Goal: Task Accomplishment & Management: Complete application form

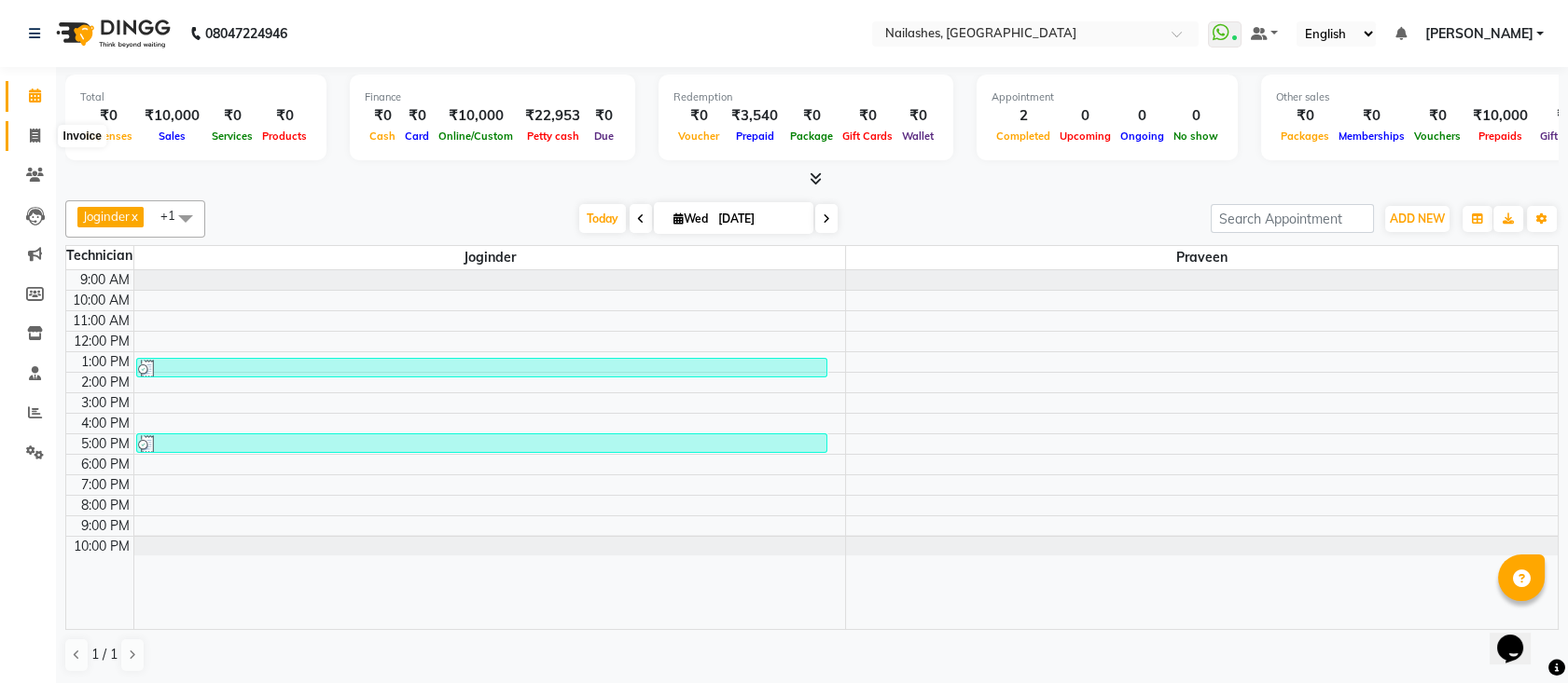
click at [42, 137] on span at bounding box center [35, 136] width 33 height 21
select select "service"
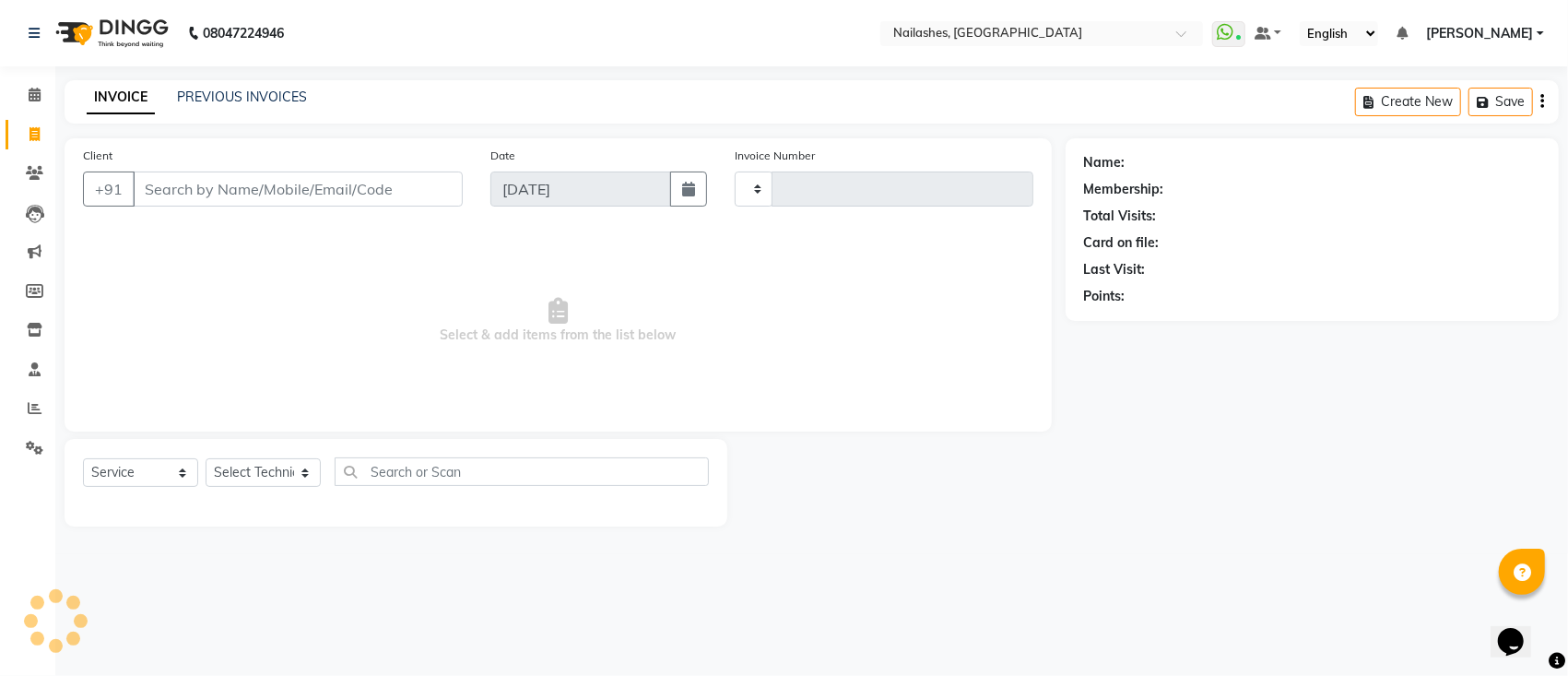
type input "0562"
select select "6187"
click at [173, 190] on input "Client" at bounding box center [297, 189] width 330 height 35
type input "0"
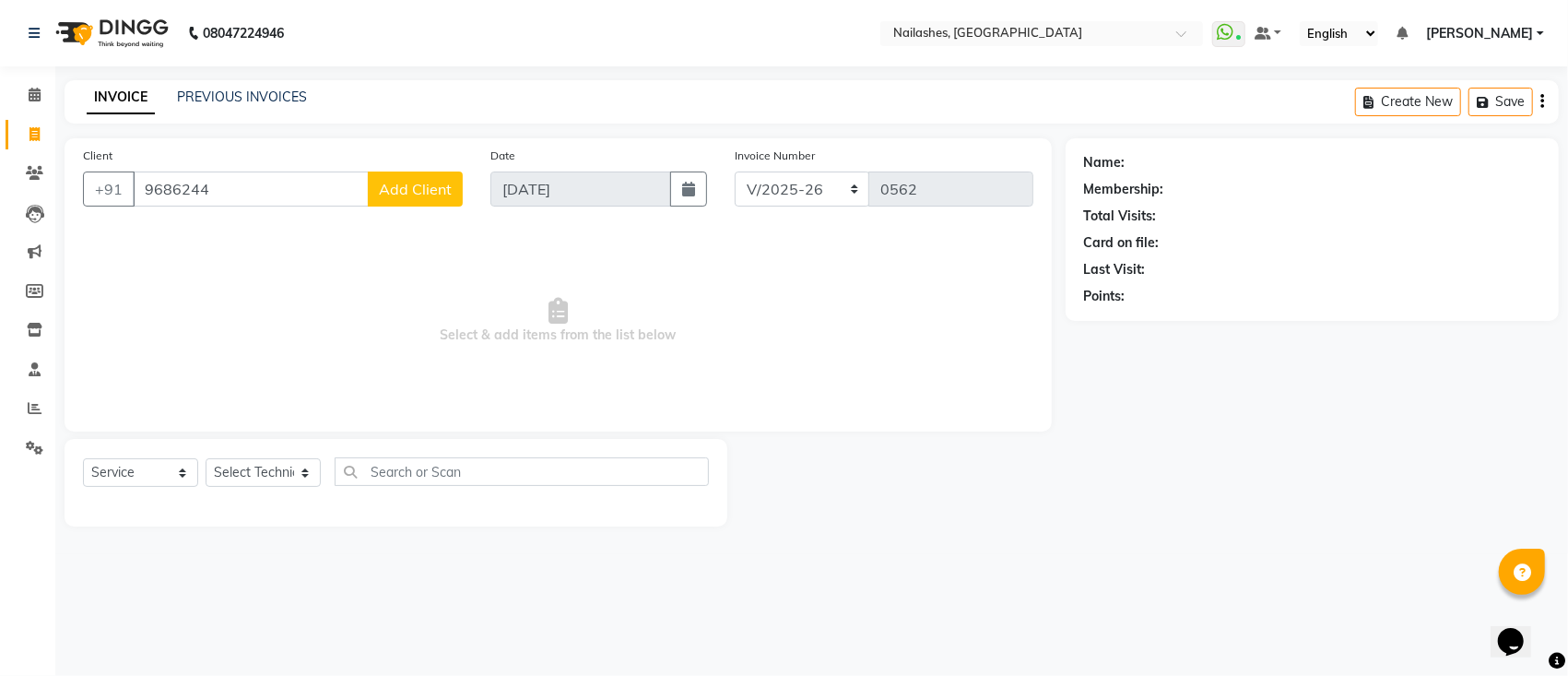
click at [268, 186] on input "9686244" at bounding box center [250, 189] width 236 height 35
click at [268, 186] on input "96862" at bounding box center [250, 189] width 236 height 35
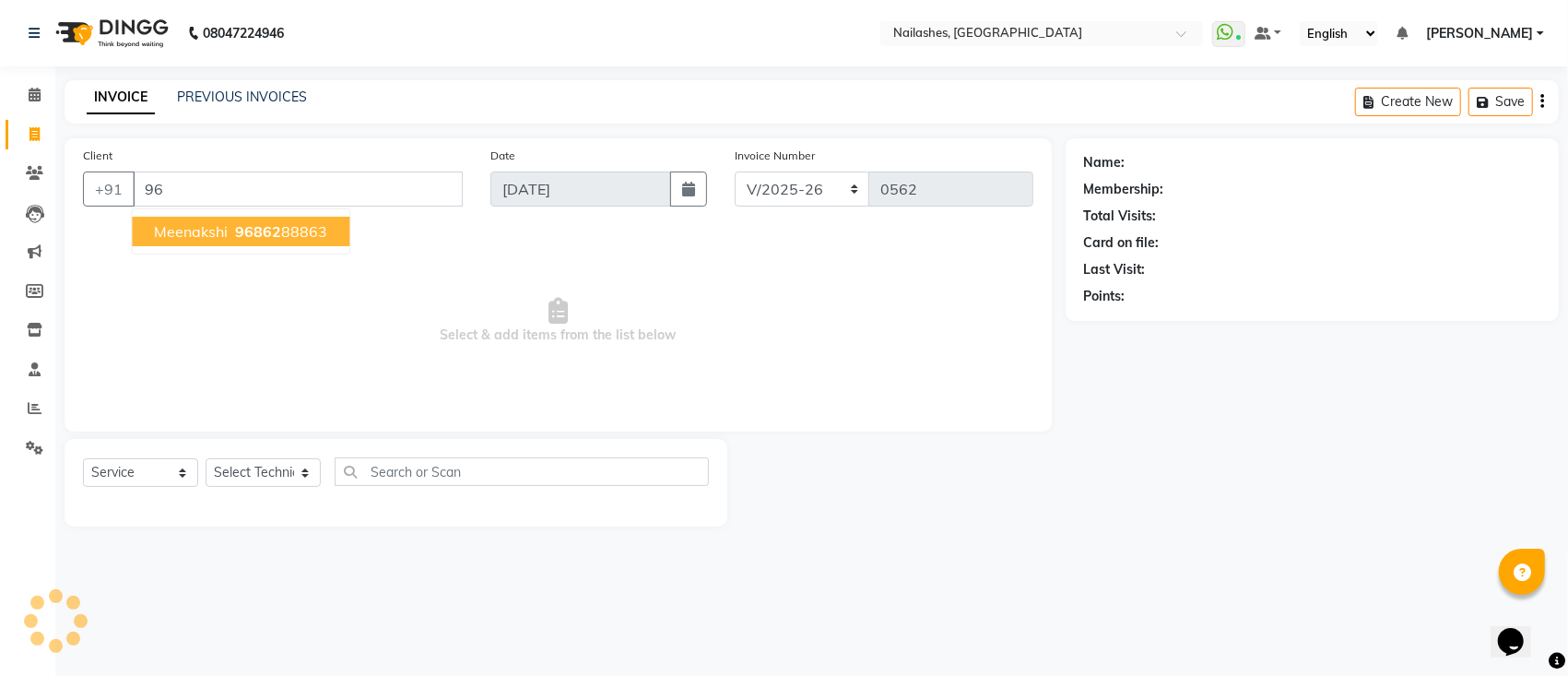
type input "9"
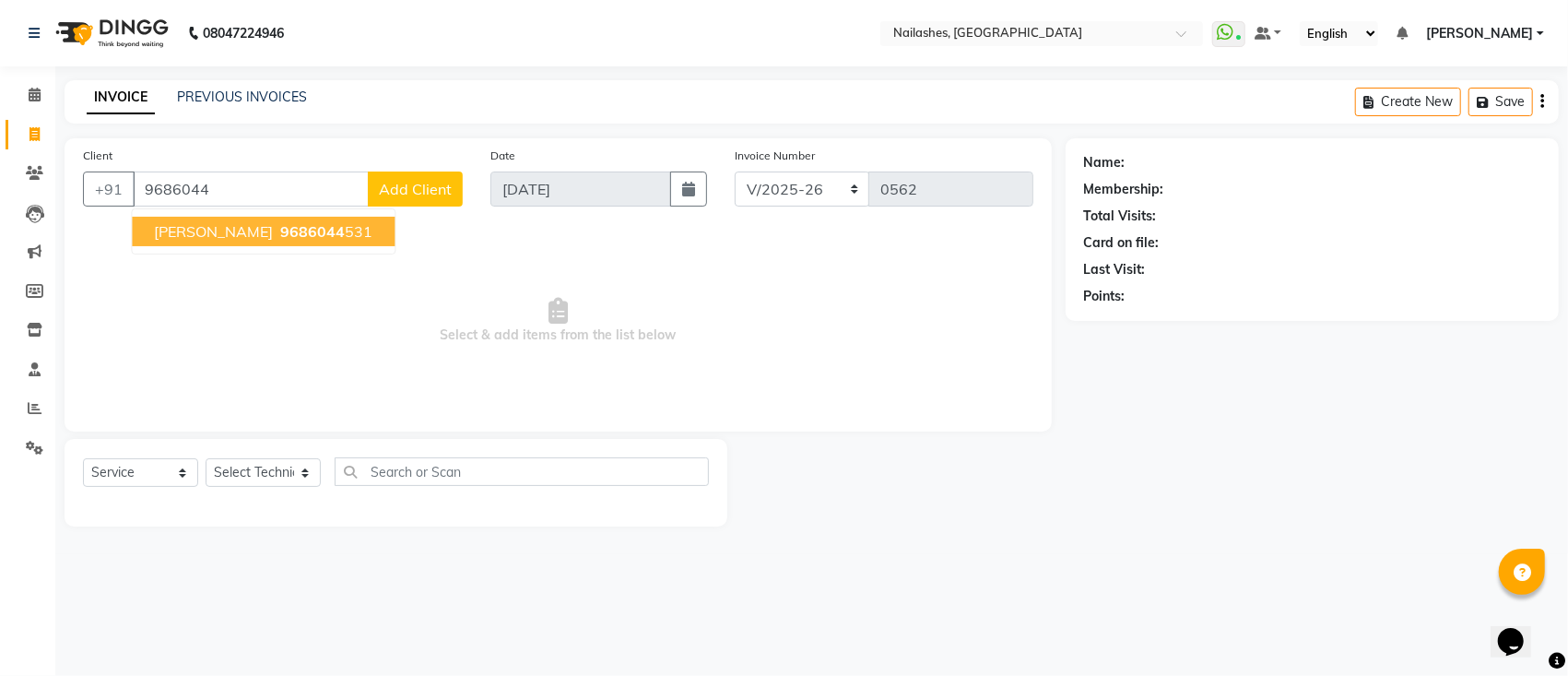
click at [305, 236] on span "9686044" at bounding box center [313, 231] width 64 height 18
type input "9686044531"
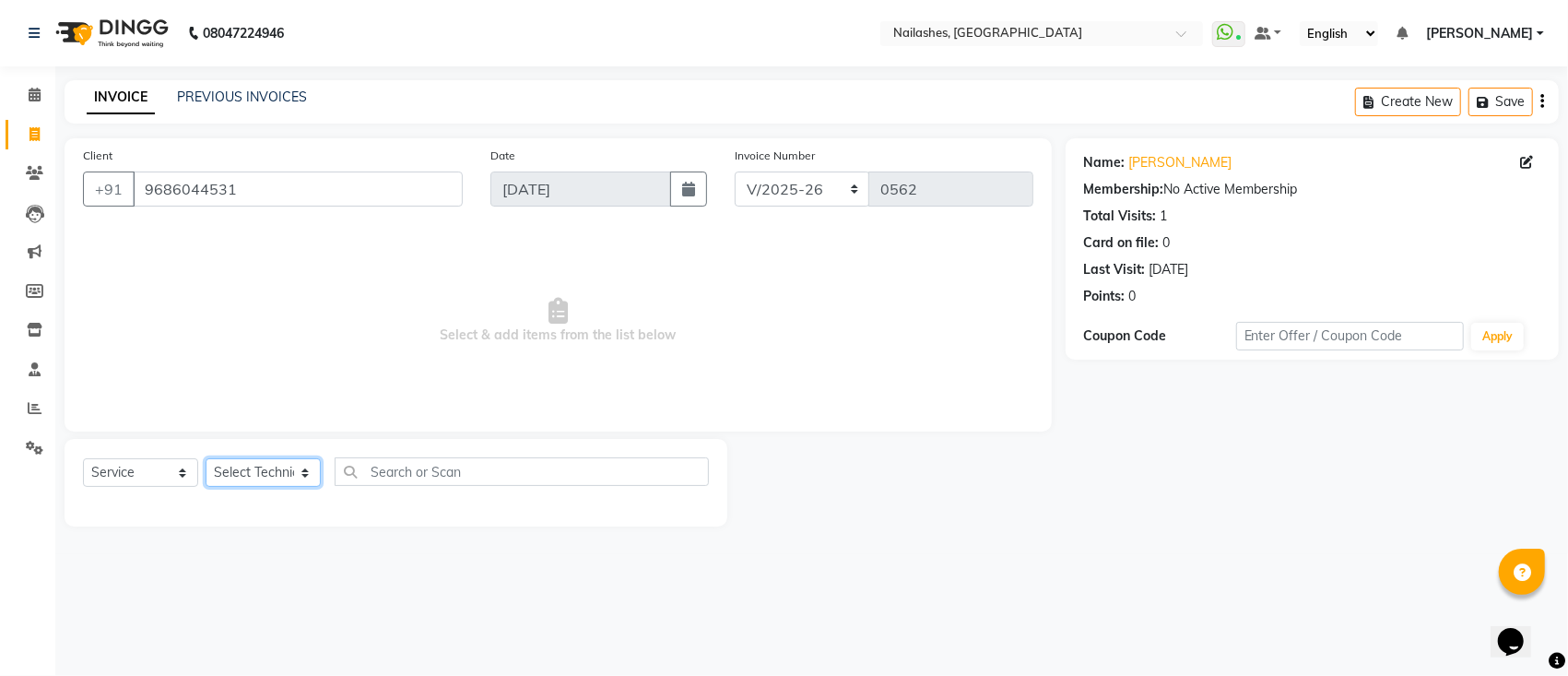
click at [283, 468] on select "Select Technician [PERSON_NAME] [PERSON_NAME] [PERSON_NAME] Manager [PERSON_NAM…" at bounding box center [263, 473] width 116 height 28
select select "45596"
click at [206, 459] on select "Select Technician [PERSON_NAME] [PERSON_NAME] [PERSON_NAME] Manager [PERSON_NAM…" at bounding box center [263, 473] width 116 height 28
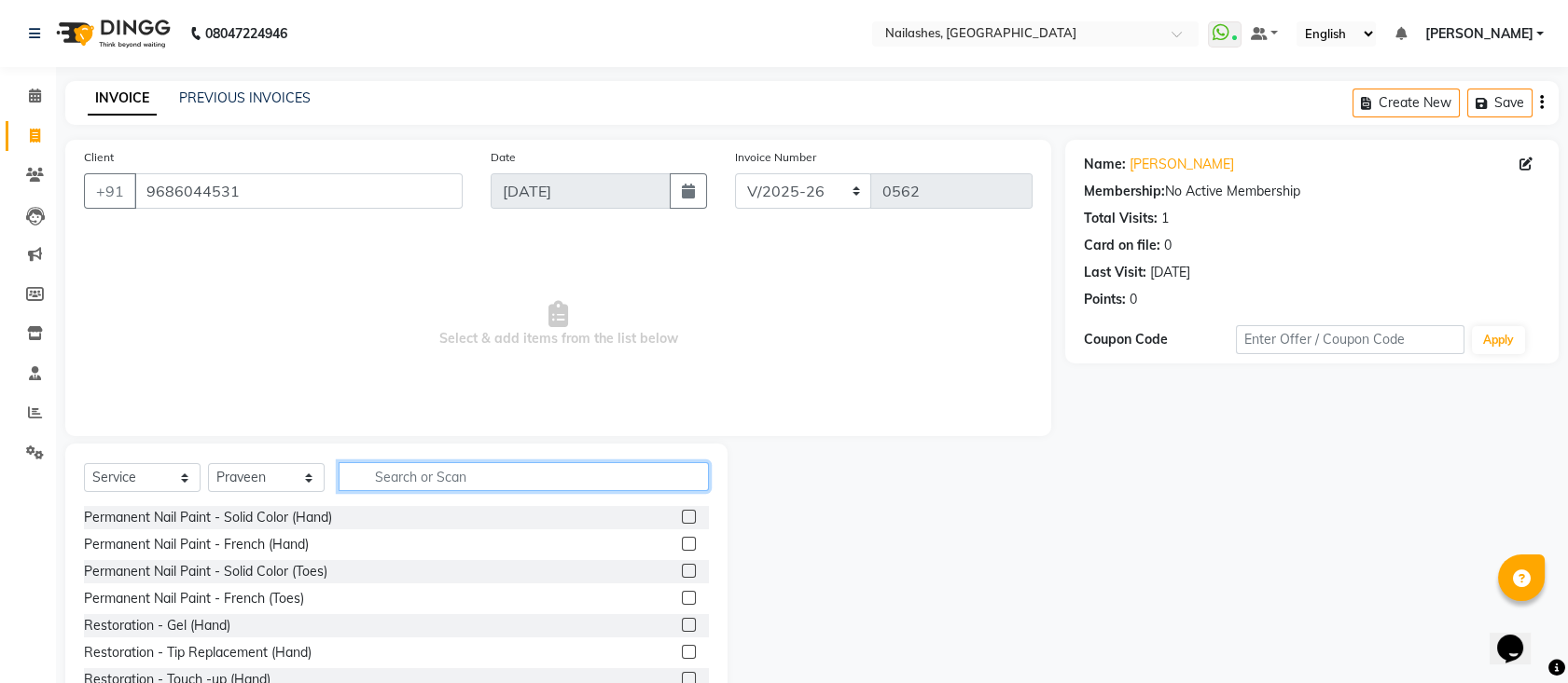
click at [422, 471] on input "text" at bounding box center [523, 477] width 370 height 29
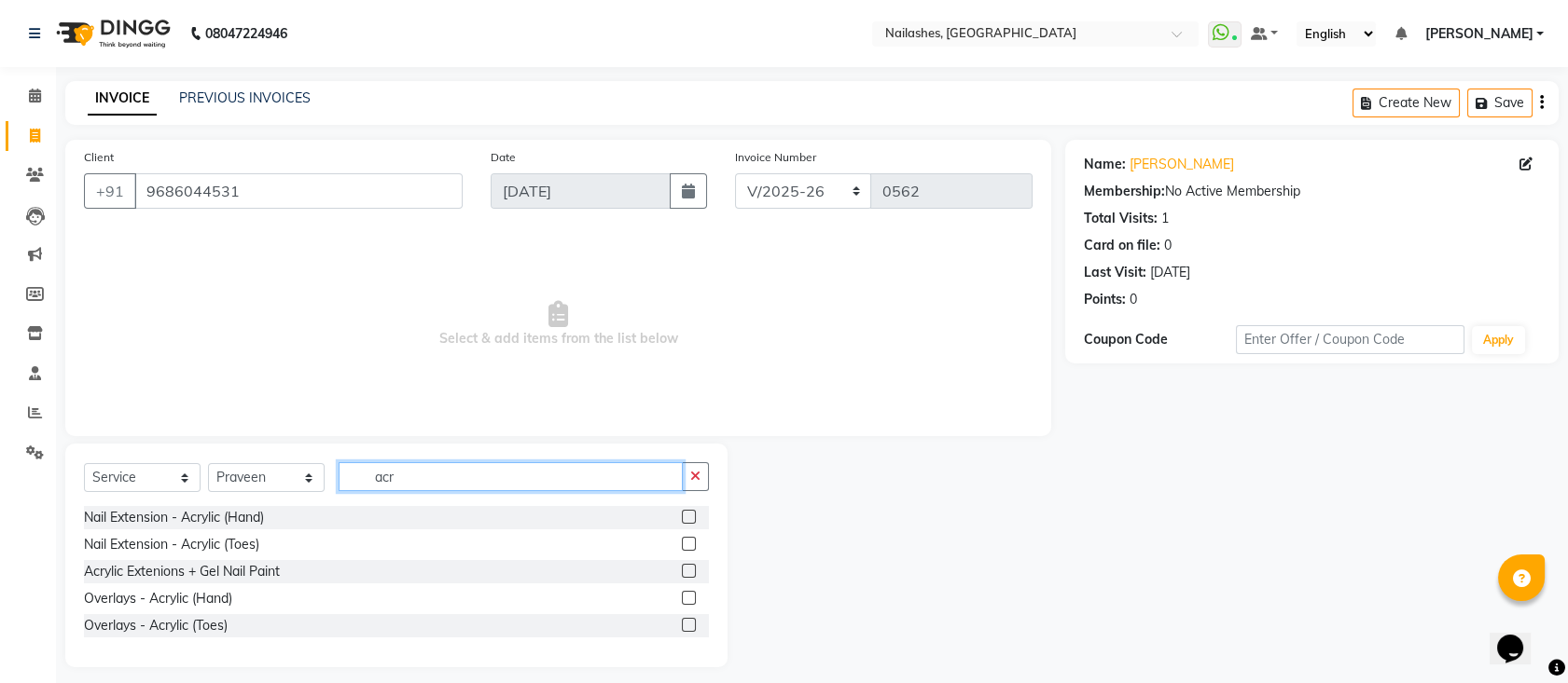
type input "acr"
click at [689, 512] on label at bounding box center [688, 516] width 14 height 14
click at [689, 512] on input "checkbox" at bounding box center [687, 517] width 12 height 12
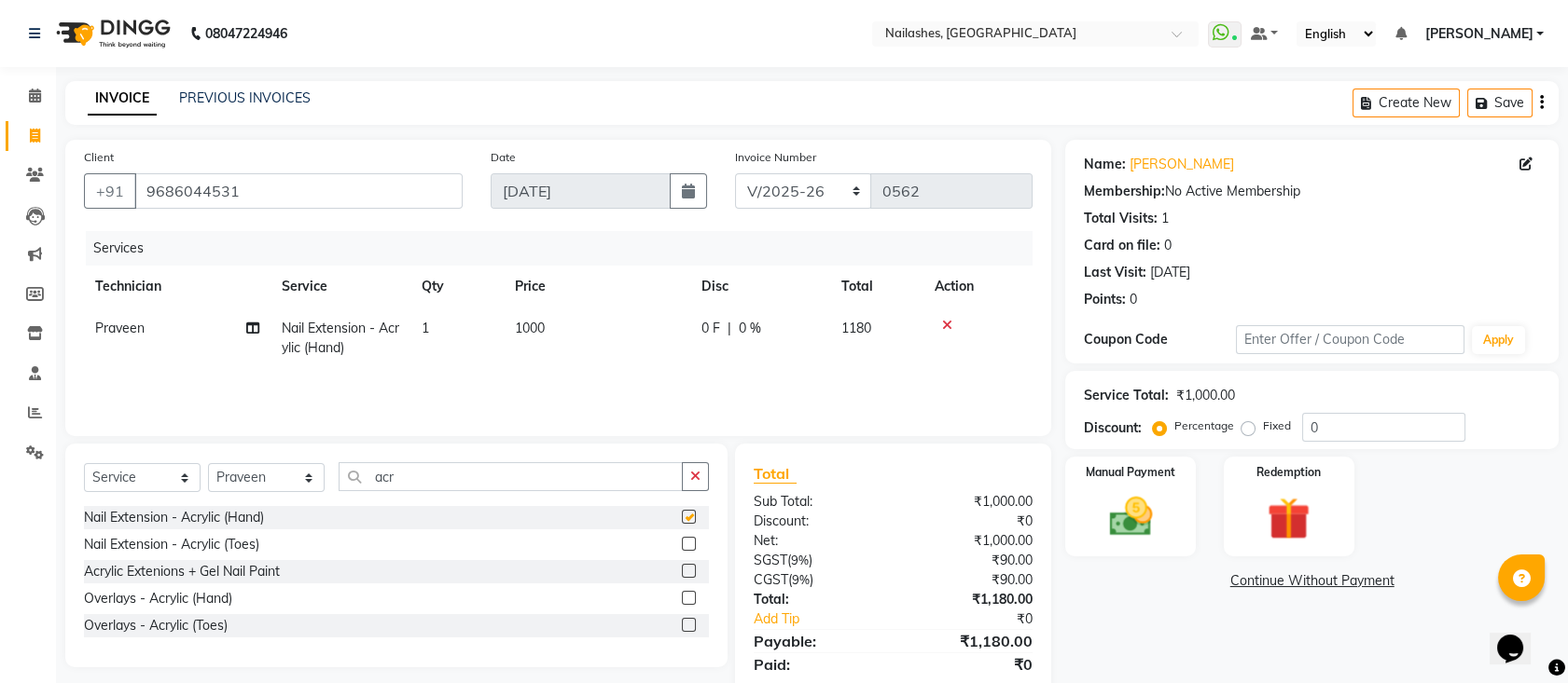
checkbox input "false"
click at [521, 460] on div "Select Service Product Membership Package Voucher Prepaid Gift Card Select Tech…" at bounding box center [396, 556] width 662 height 224
click at [518, 462] on div "Select Service Product Membership Package Voucher Prepaid Gift Card Select Tech…" at bounding box center [396, 556] width 662 height 224
click at [518, 463] on input "acr" at bounding box center [510, 477] width 344 height 29
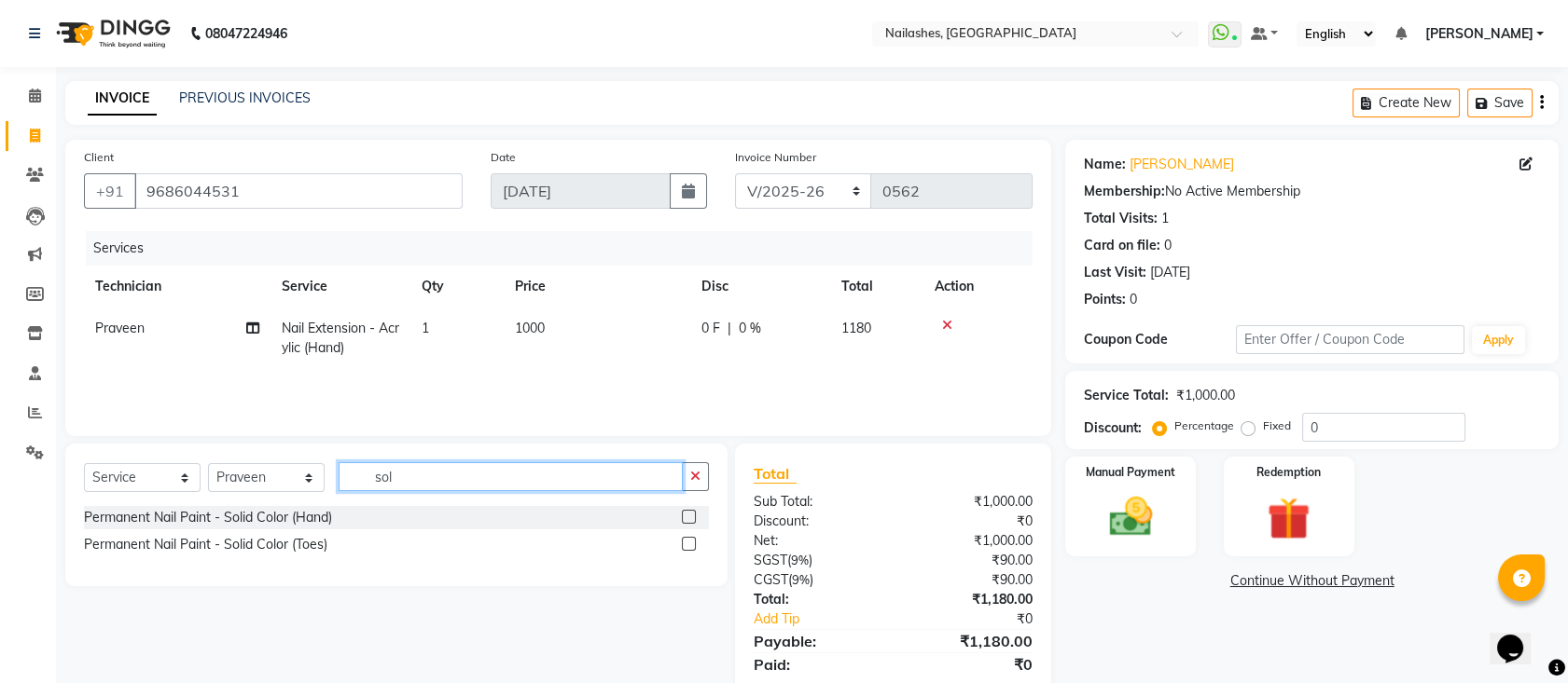
type input "sol"
click at [688, 517] on label at bounding box center [688, 516] width 14 height 14
click at [688, 517] on input "checkbox" at bounding box center [687, 517] width 12 height 12
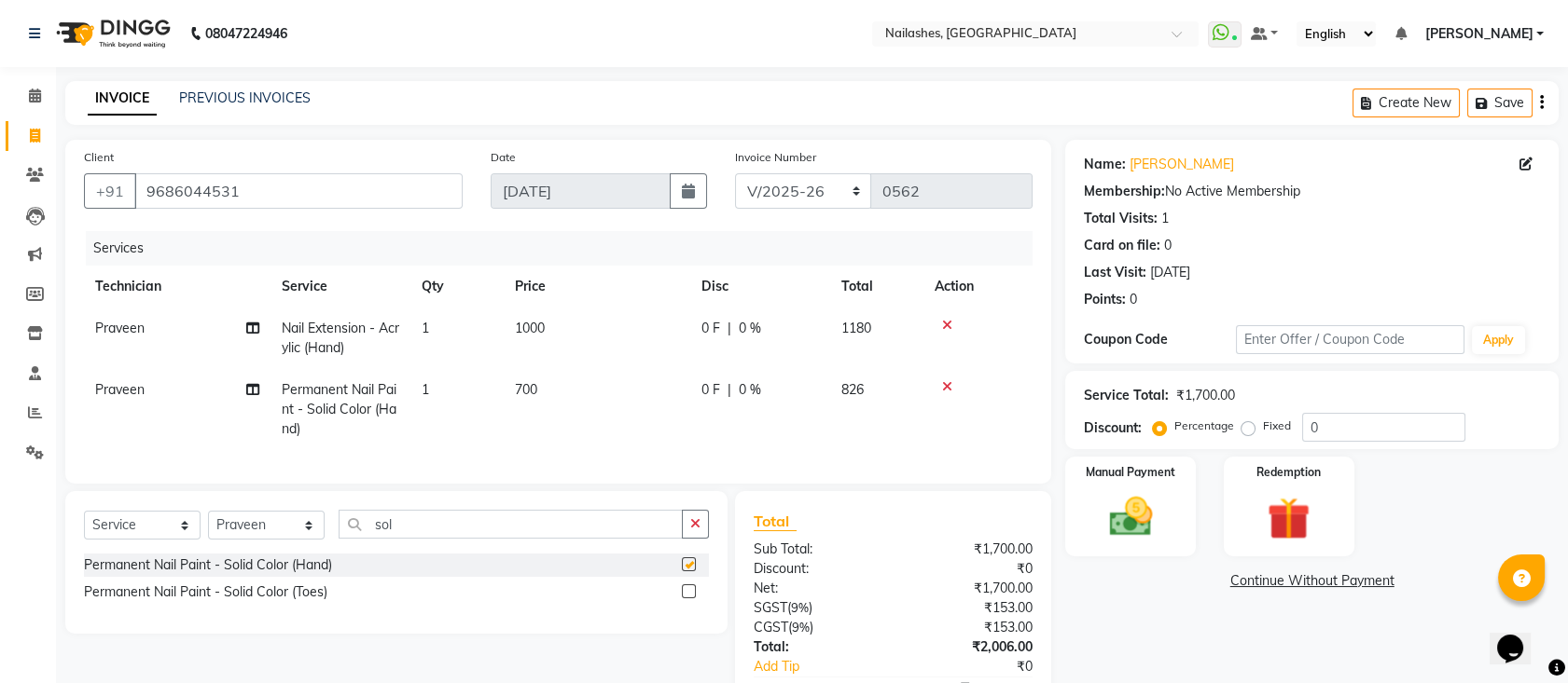
checkbox input "false"
click at [589, 532] on input "sol" at bounding box center [510, 524] width 344 height 29
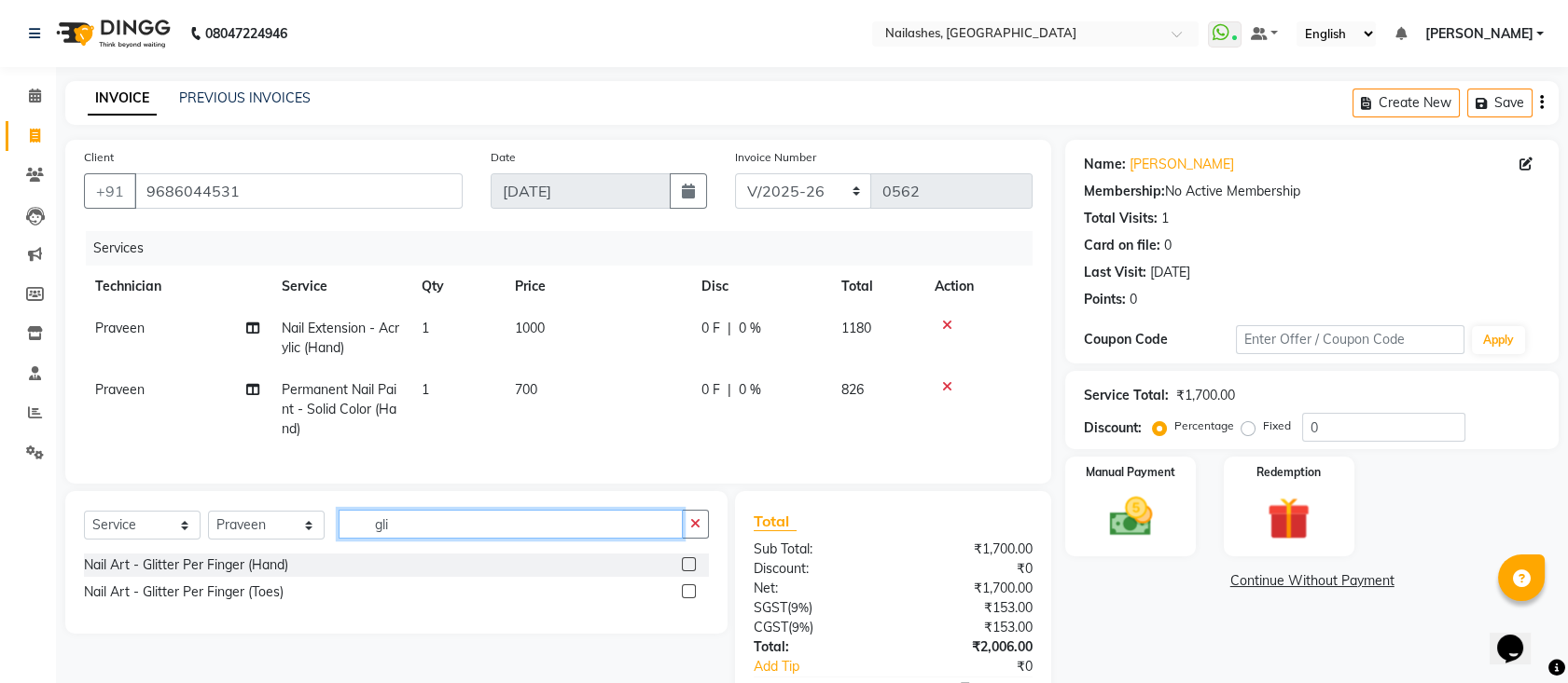
type input "gli"
click at [689, 572] on label at bounding box center [688, 564] width 14 height 14
click at [689, 572] on input "checkbox" at bounding box center [687, 565] width 12 height 12
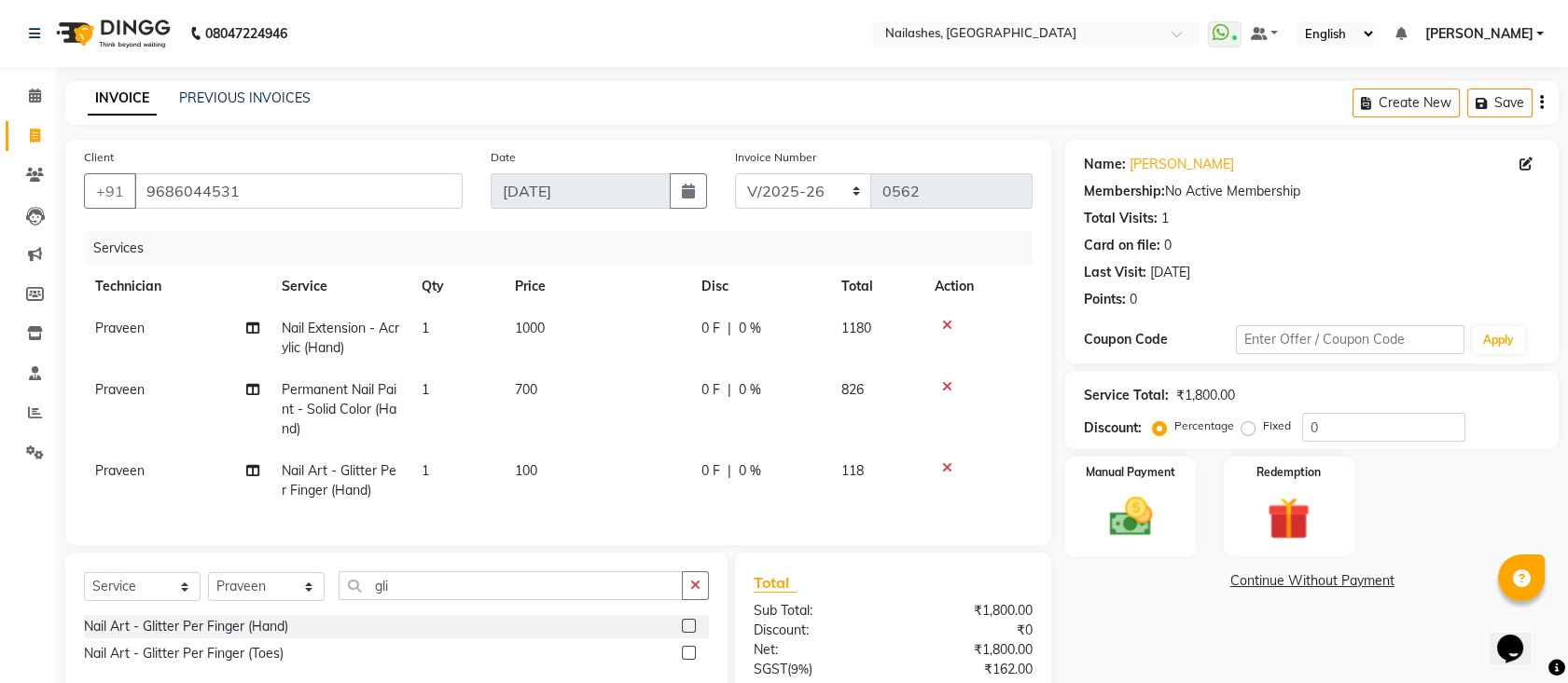
checkbox input "false"
click at [550, 515] on div "Services Technician Service Qty Price Disc Total Action Praveen Nail Extension …" at bounding box center [559, 378] width 949 height 295
click at [572, 484] on td "100" at bounding box center [597, 481] width 187 height 61
select select "45596"
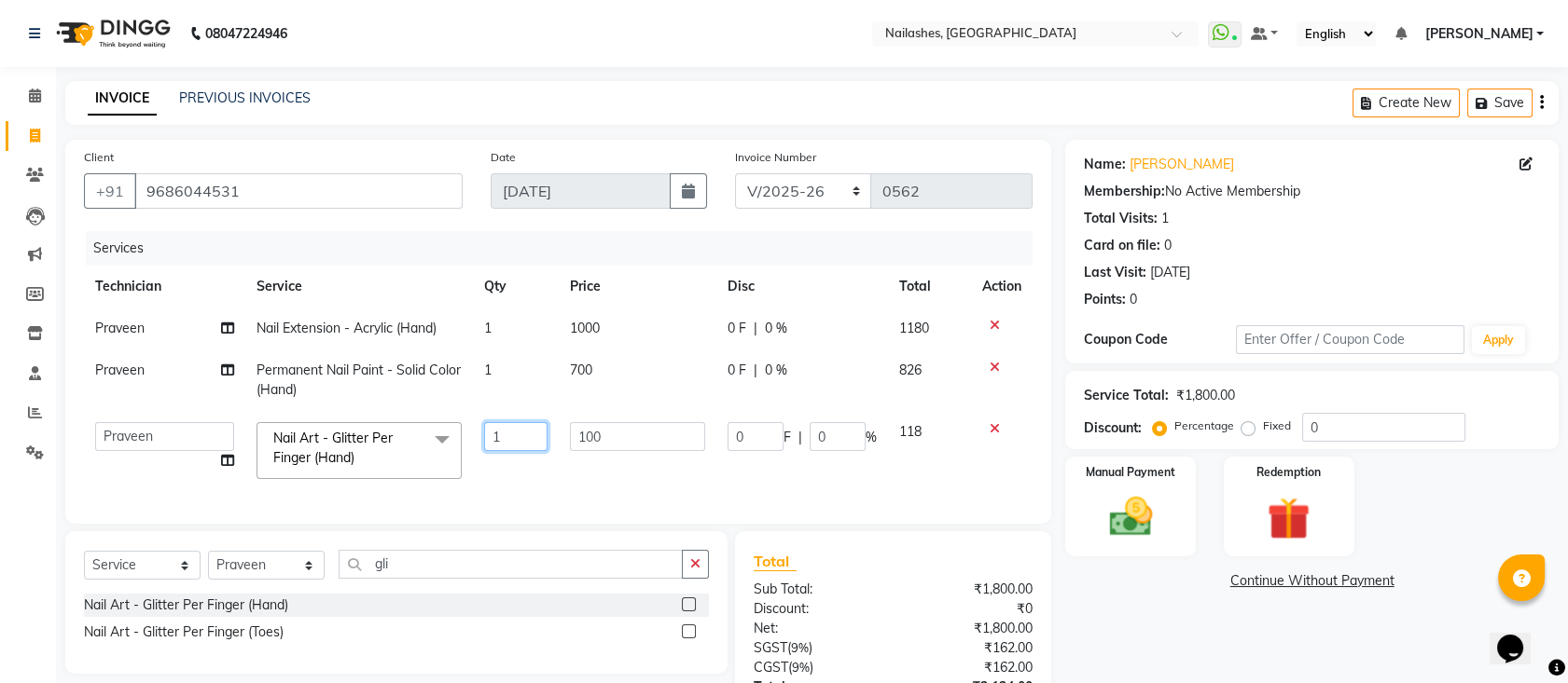
click at [514, 444] on input "1" at bounding box center [516, 437] width 63 height 29
type input "10"
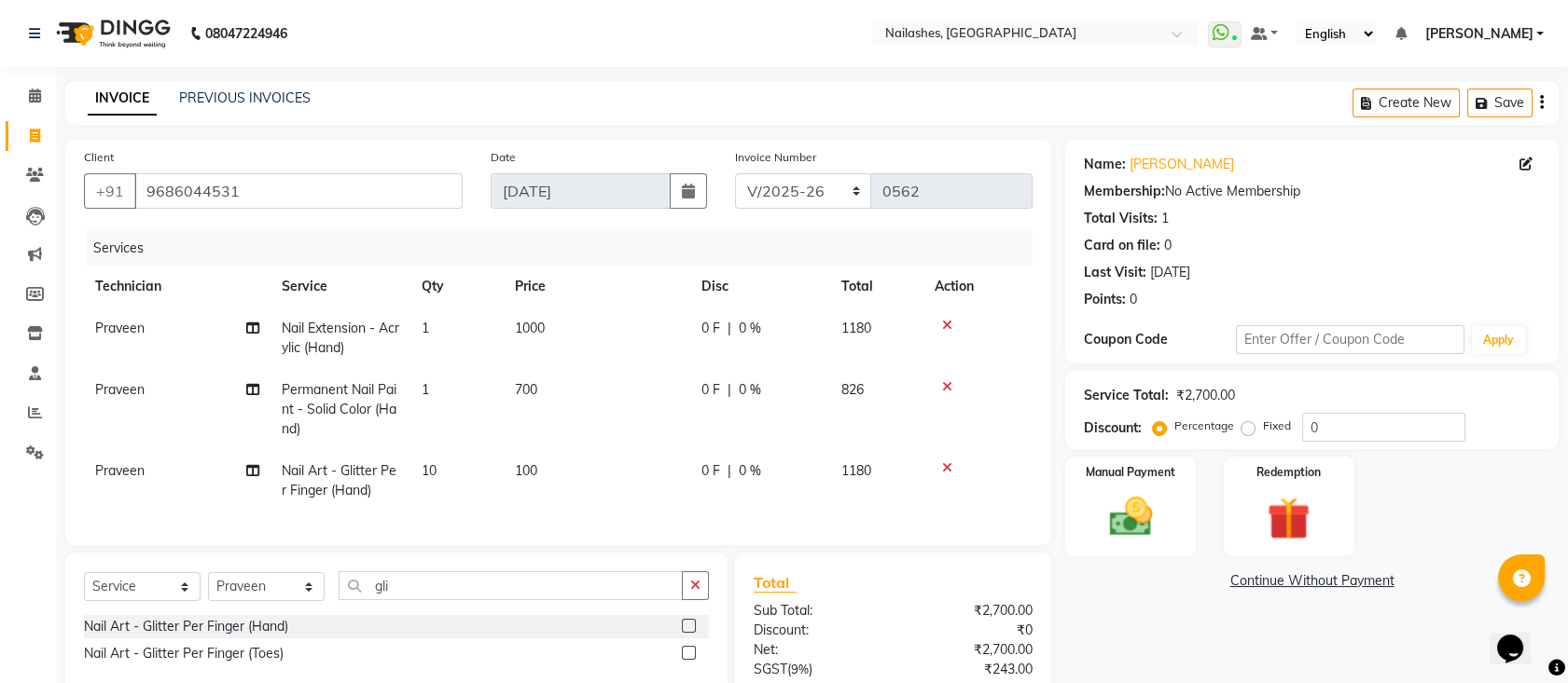
click at [570, 467] on td "100" at bounding box center [597, 481] width 187 height 61
select select "45596"
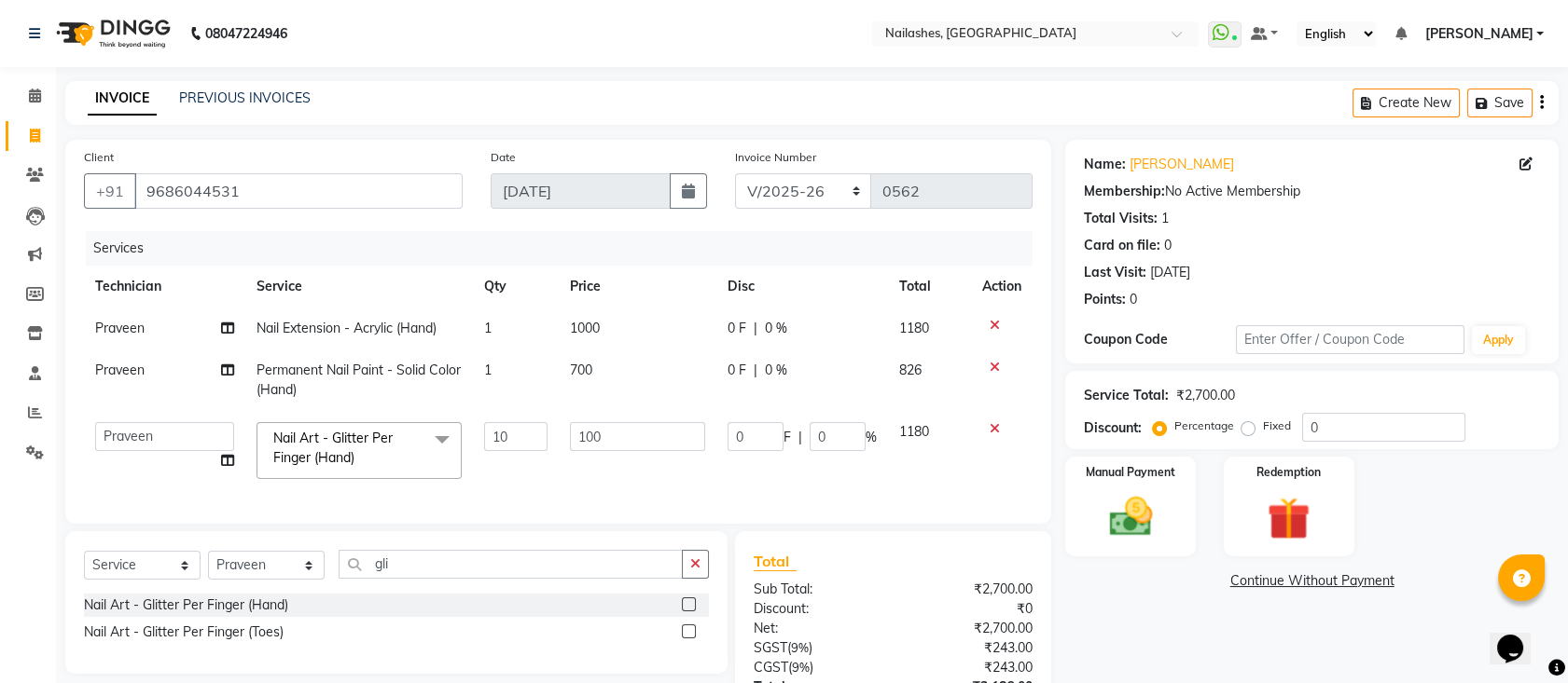
scroll to position [168, 0]
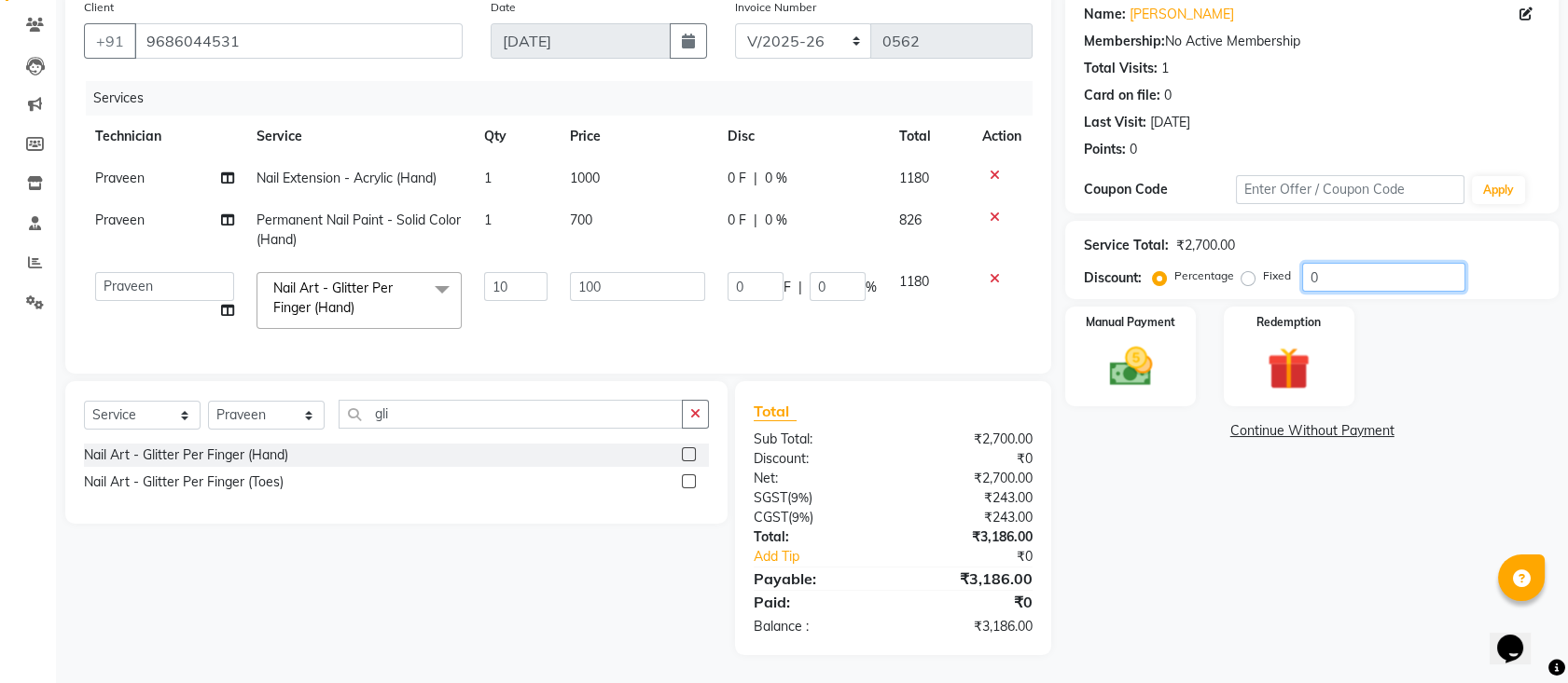
click at [1339, 267] on input "0" at bounding box center [1384, 277] width 163 height 29
type input "1"
type input "10"
type input "1"
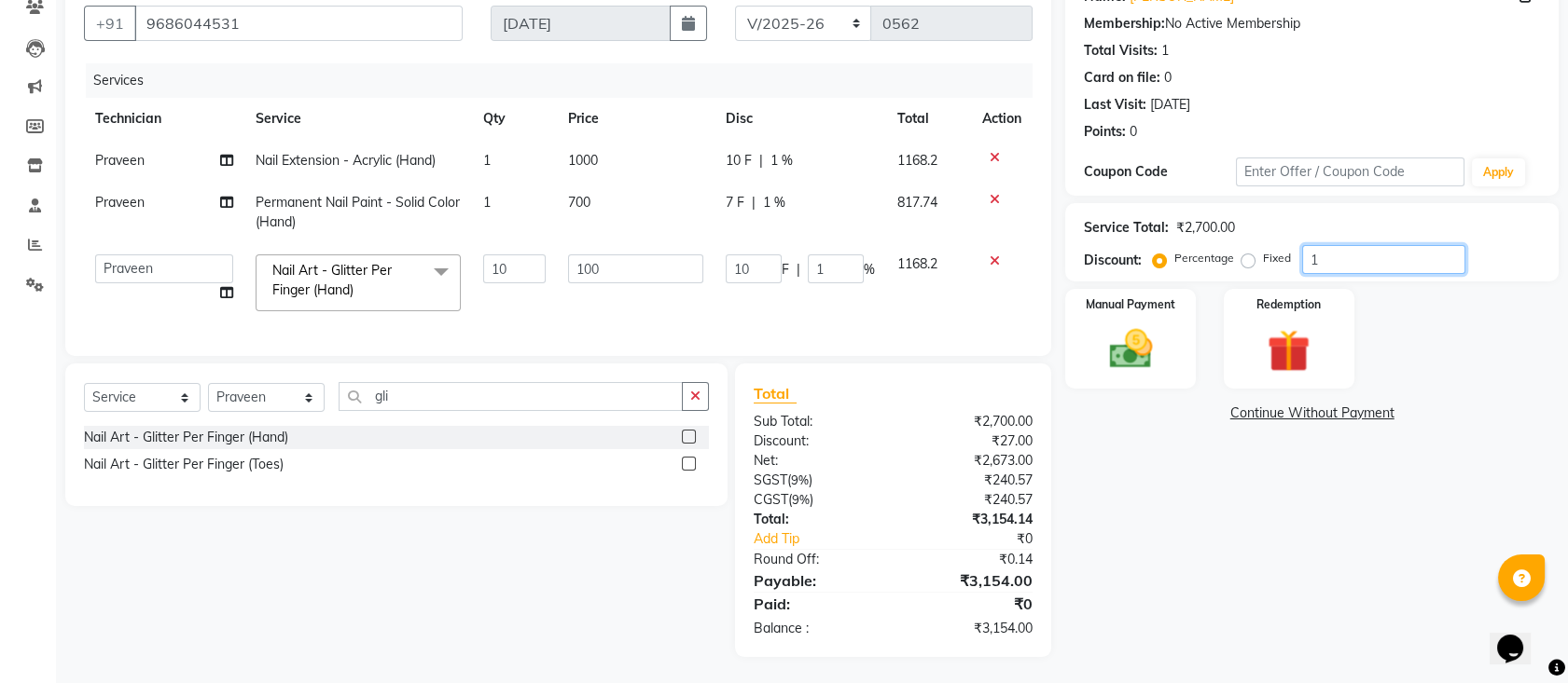
type input "15"
type input "150"
type input "15"
click at [1162, 314] on div "Manual Payment" at bounding box center [1130, 339] width 135 height 103
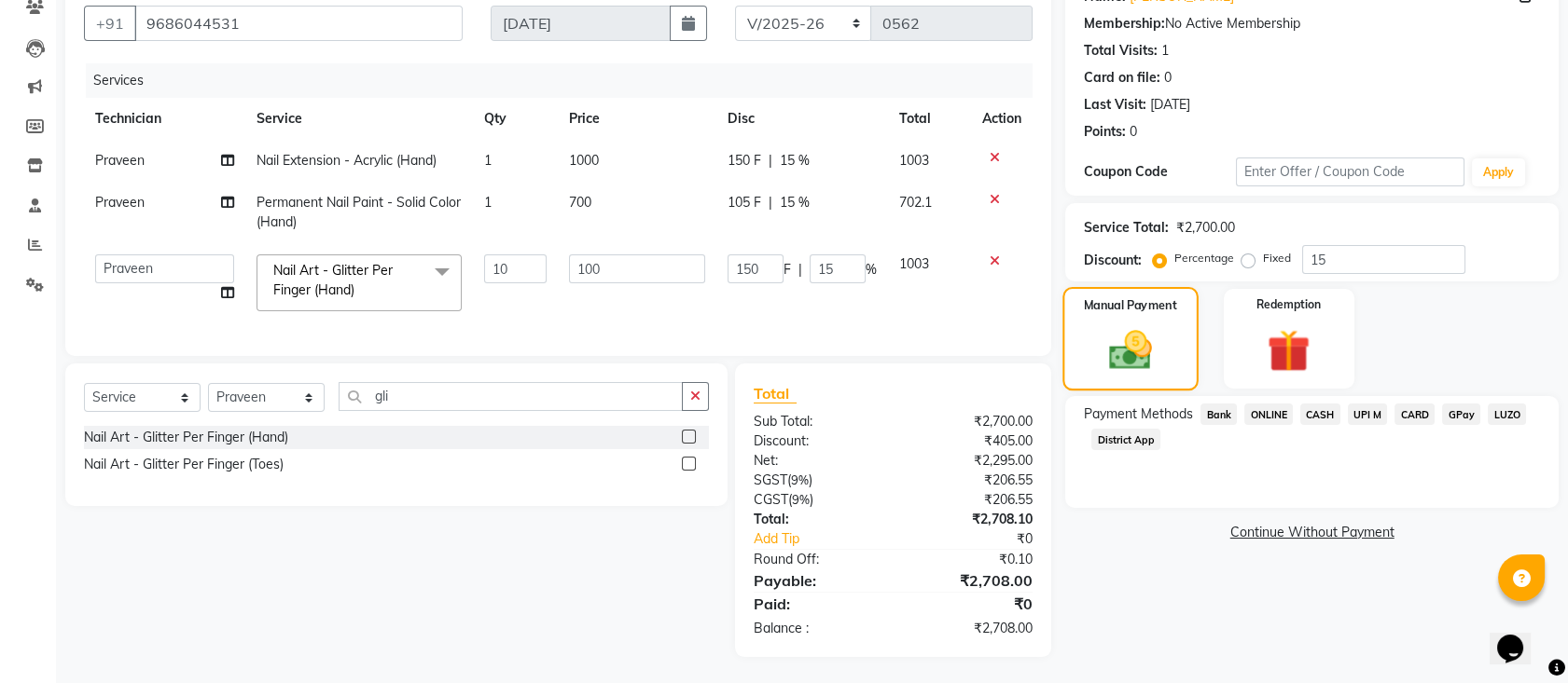
scroll to position [187, 0]
click at [1362, 401] on span "UPI M" at bounding box center [1368, 412] width 40 height 21
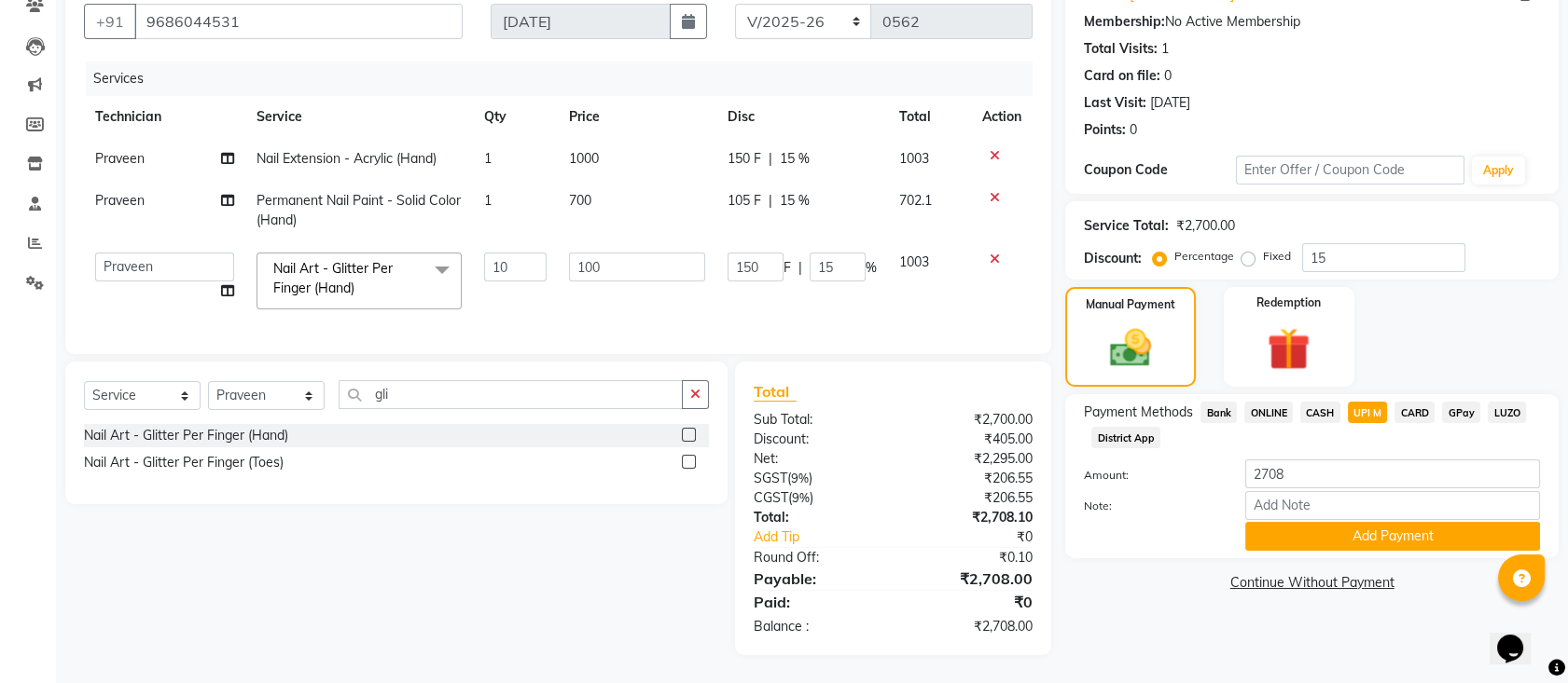
click at [1397, 401] on span "CARD" at bounding box center [1415, 412] width 40 height 21
click at [1364, 401] on span "UPI M" at bounding box center [1368, 412] width 40 height 21
click at [1323, 401] on span "CASH" at bounding box center [1321, 412] width 40 height 21
click at [1319, 460] on input "2708" at bounding box center [1393, 474] width 295 height 29
type input "2000"
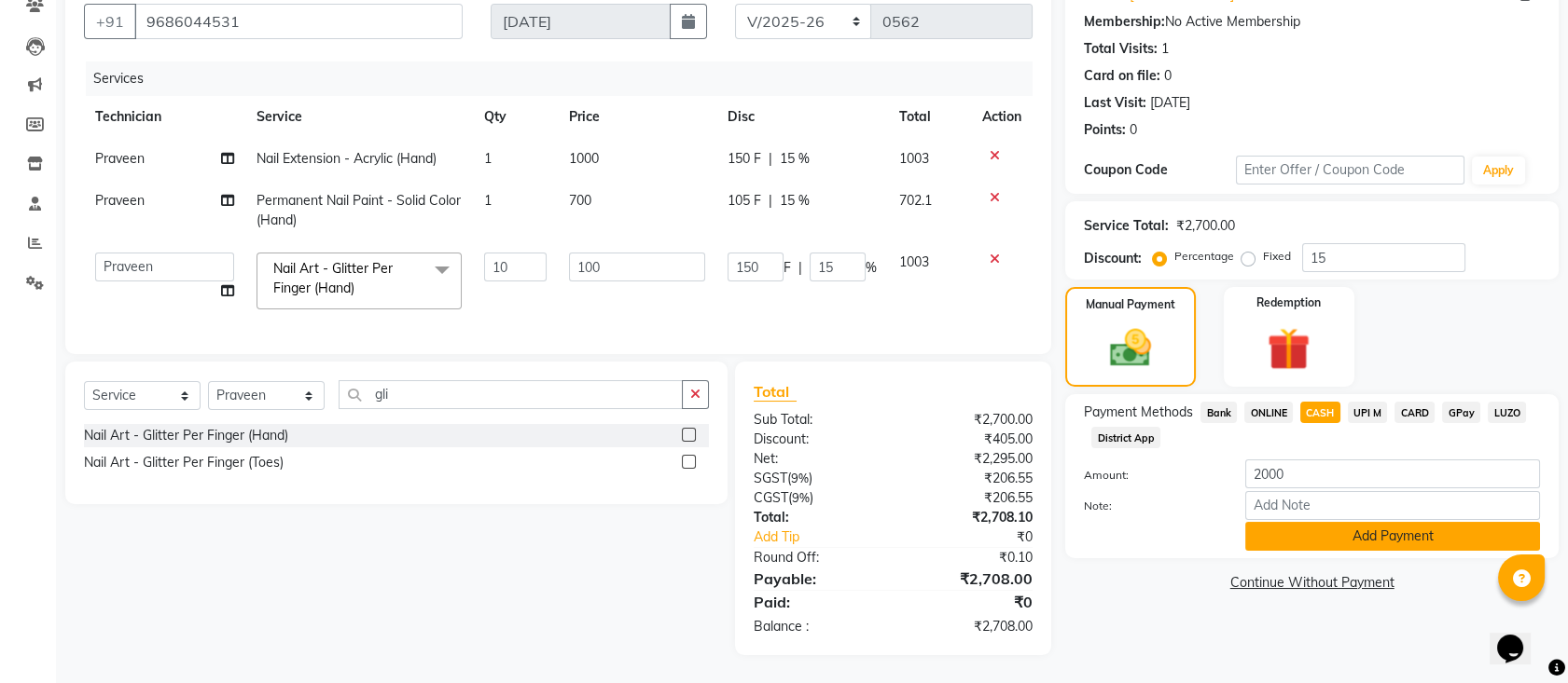
click at [1324, 522] on button "Add Payment" at bounding box center [1393, 536] width 295 height 29
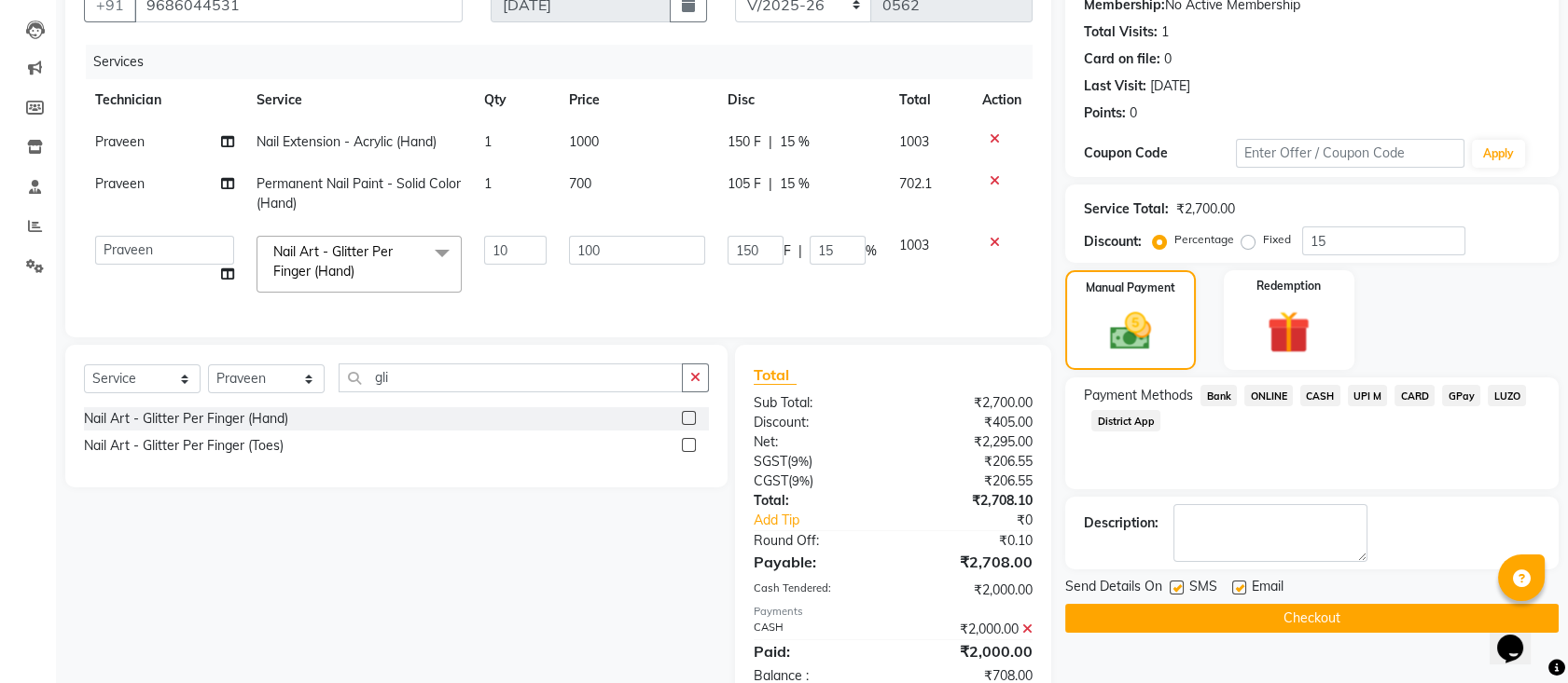
click at [1271, 398] on span "ONLINE" at bounding box center [1268, 396] width 49 height 21
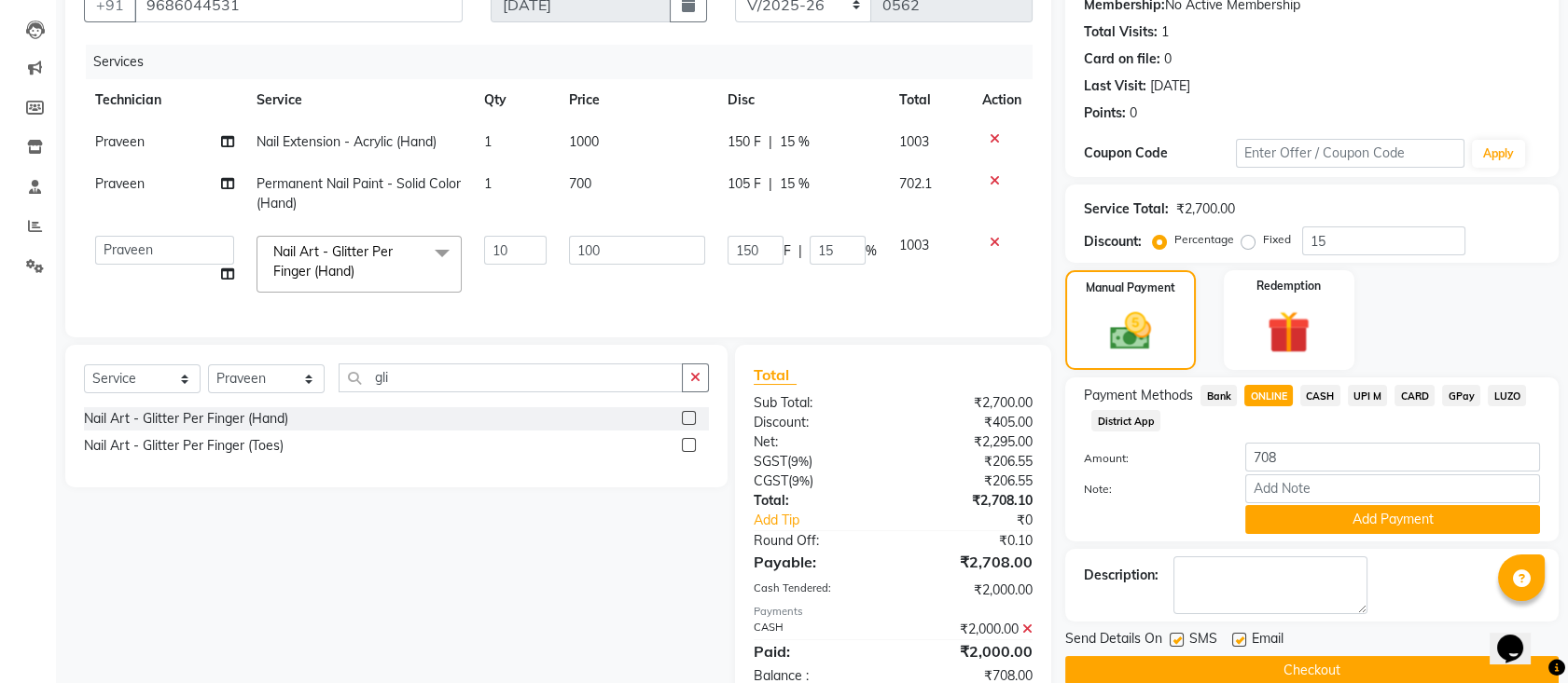
scroll to position [254, 0]
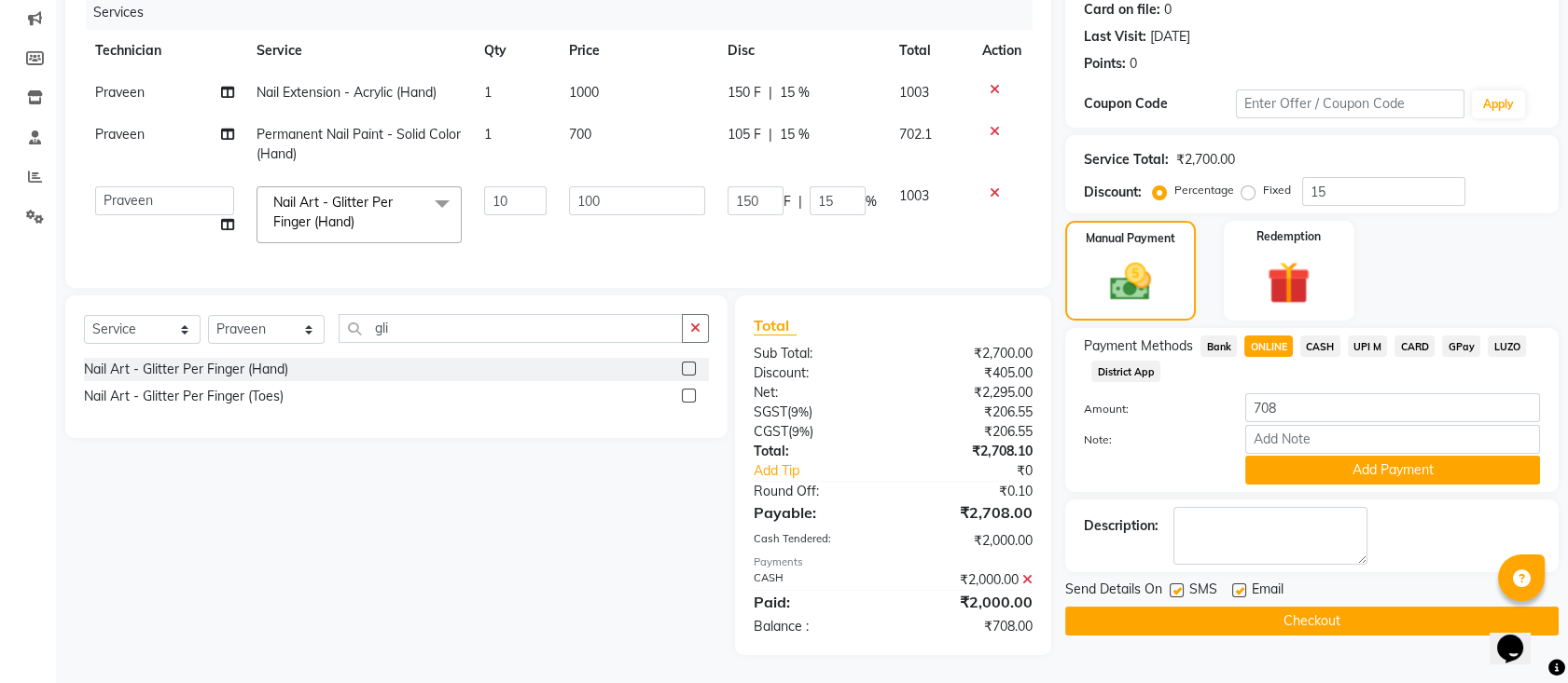
click at [1322, 335] on span "CASH" at bounding box center [1321, 346] width 40 height 21
click at [1326, 396] on input "708" at bounding box center [1393, 408] width 295 height 29
click at [1315, 394] on input "708" at bounding box center [1393, 408] width 295 height 29
click at [1026, 582] on icon at bounding box center [1027, 581] width 11 height 13
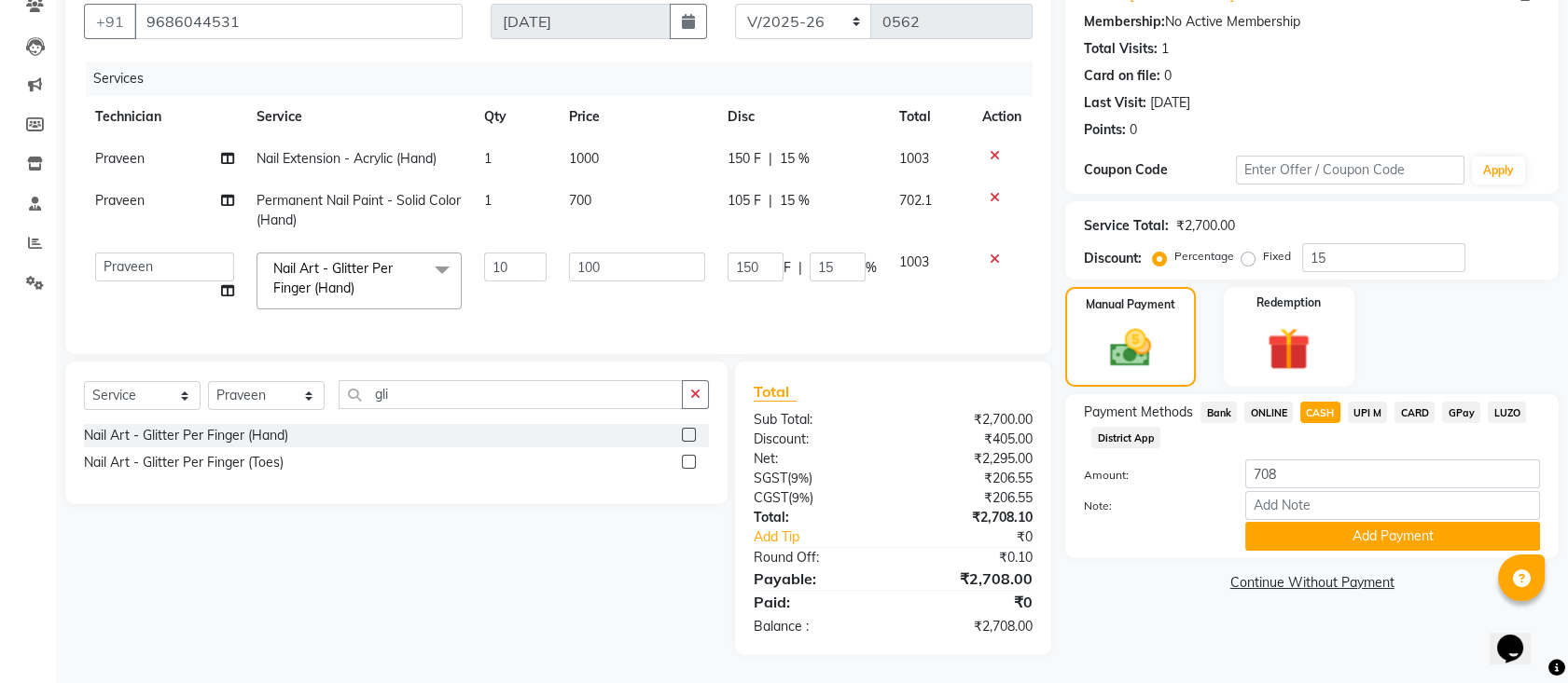
scroll to position [187, 0]
drag, startPoint x: 1326, startPoint y: 464, endPoint x: 1276, endPoint y: 392, distance: 87.7
click at [1276, 401] on div "Payment Methods Bank ONLINE CASH UPI M CARD GPay LUZO District App Amount: 708 …" at bounding box center [1312, 476] width 456 height 149
click at [1276, 401] on span "ONLINE" at bounding box center [1268, 412] width 49 height 21
click at [1313, 395] on div "Payment Methods Bank ONLINE CASH UPI M CARD GPay LUZO District App Amount: 2708…" at bounding box center [1311, 476] width 494 height 164
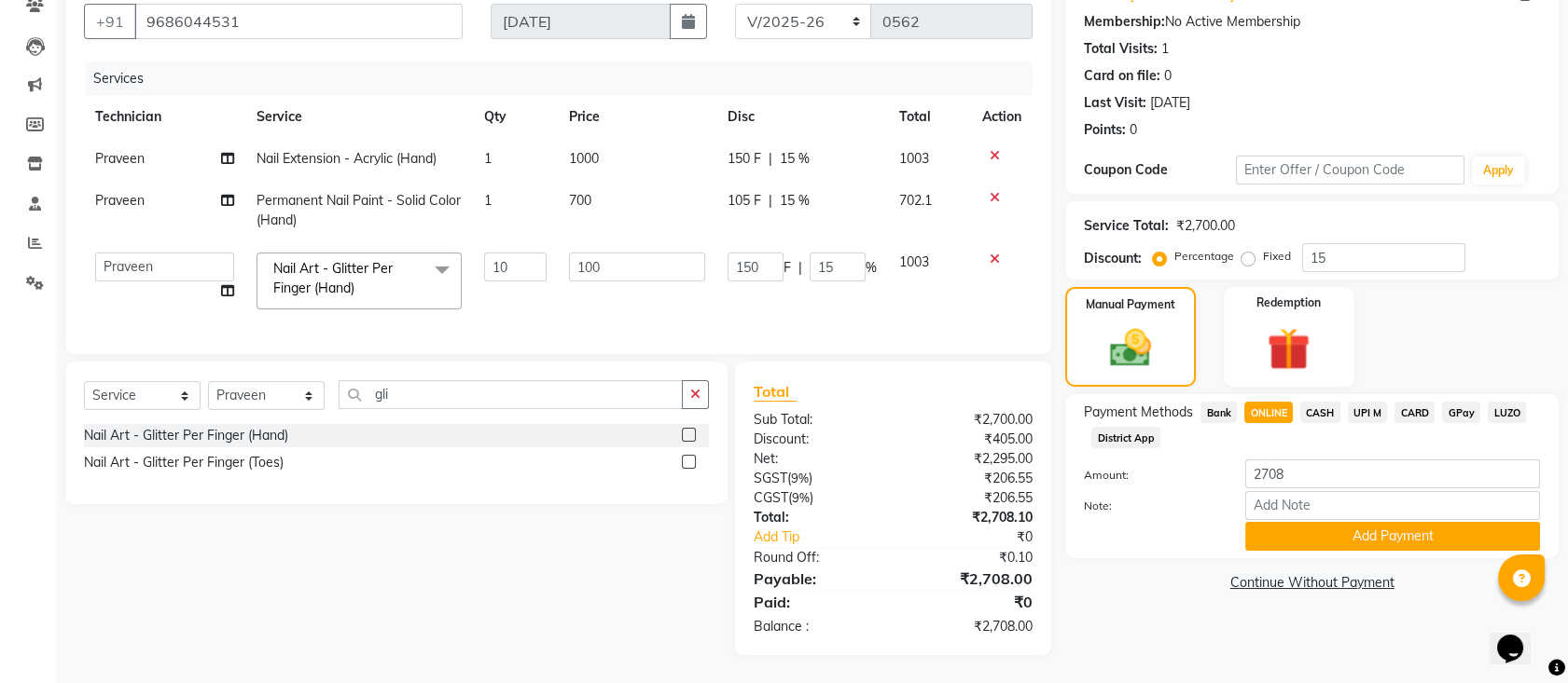
click at [1314, 401] on span "CASH" at bounding box center [1321, 412] width 40 height 21
click at [1310, 460] on input "2708" at bounding box center [1393, 474] width 295 height 29
type input "2"
type input "2500"
click at [1333, 536] on div "Payment Methods Bank ONLINE CASH UPI M CARD GPay LUZO District App Amount: 2500…" at bounding box center [1311, 476] width 494 height 164
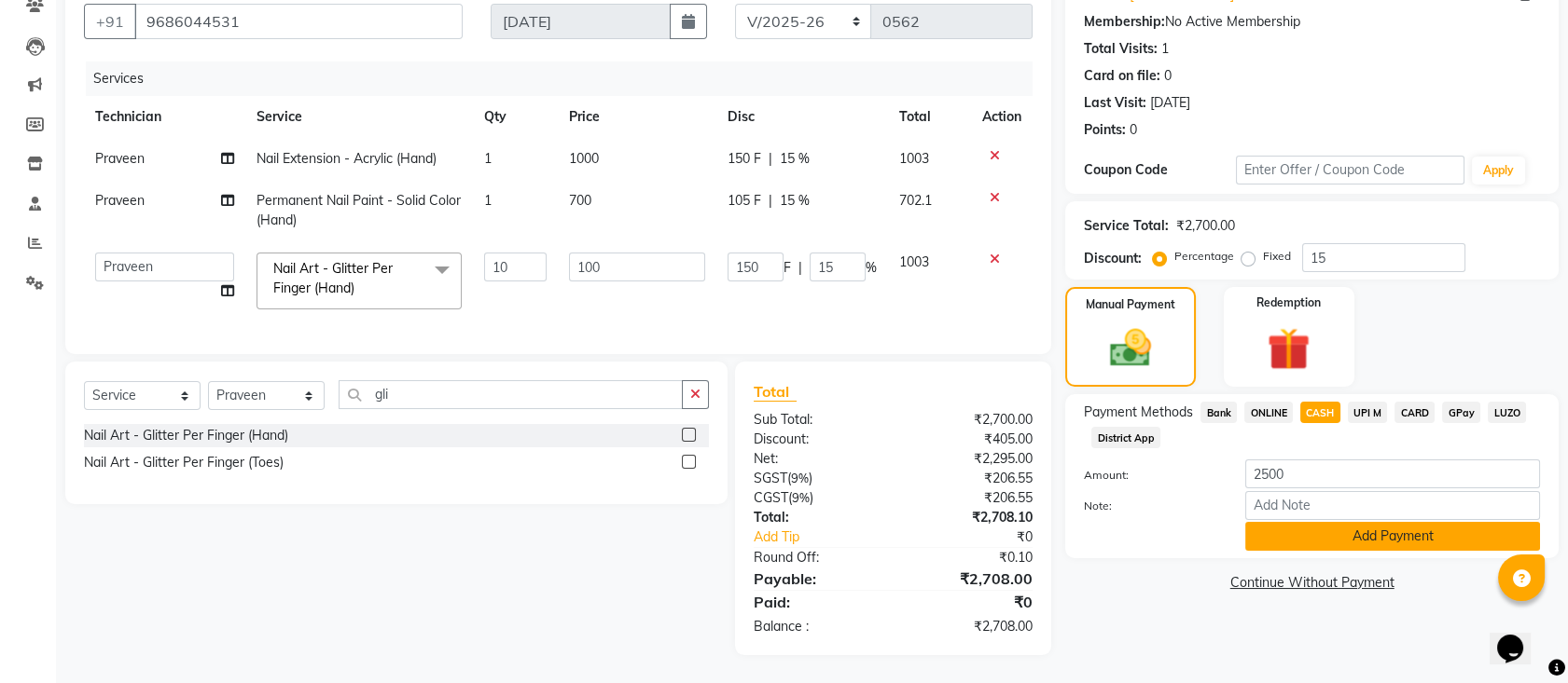
click at [1332, 526] on button "Add Payment" at bounding box center [1393, 536] width 295 height 29
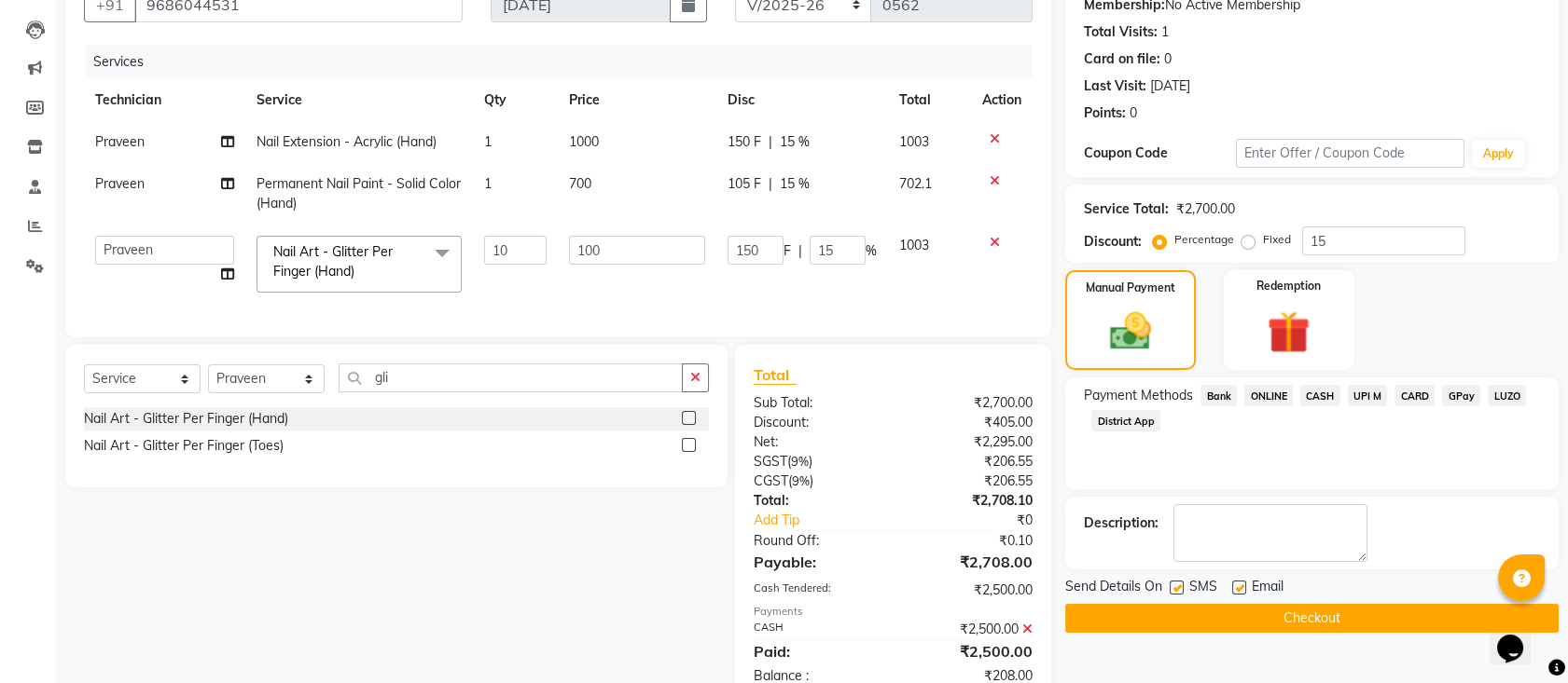
click at [1269, 396] on span "ONLINE" at bounding box center [1268, 396] width 49 height 21
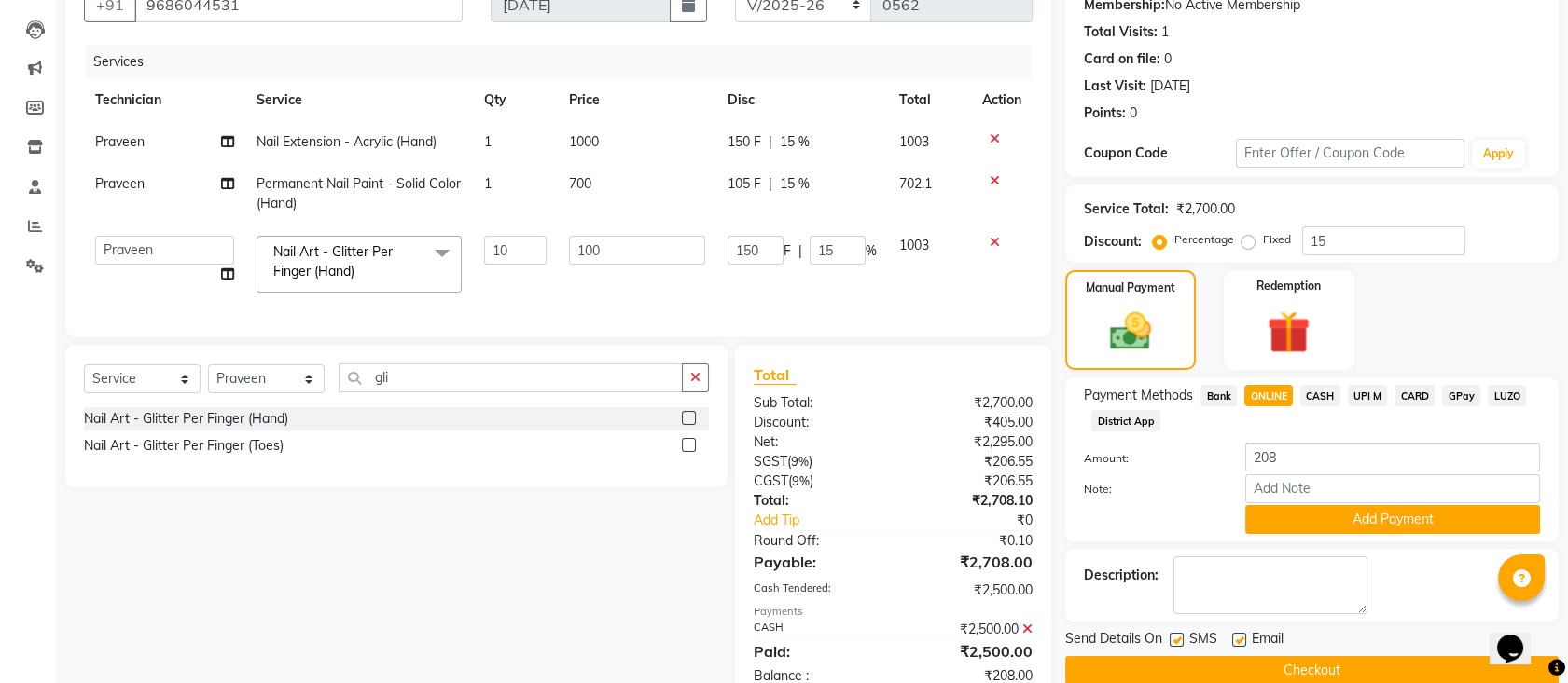
scroll to position [254, 0]
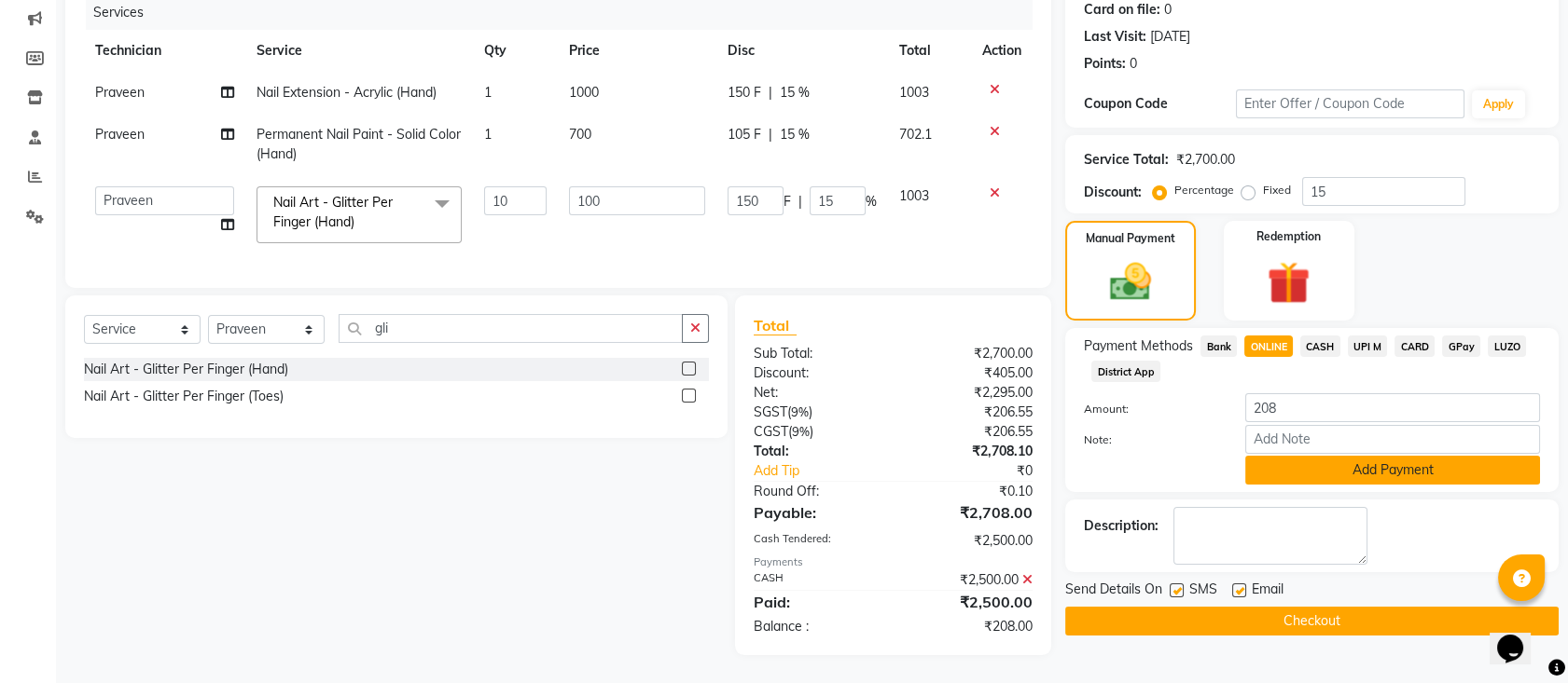
click at [1313, 456] on button "Add Payment" at bounding box center [1393, 470] width 295 height 29
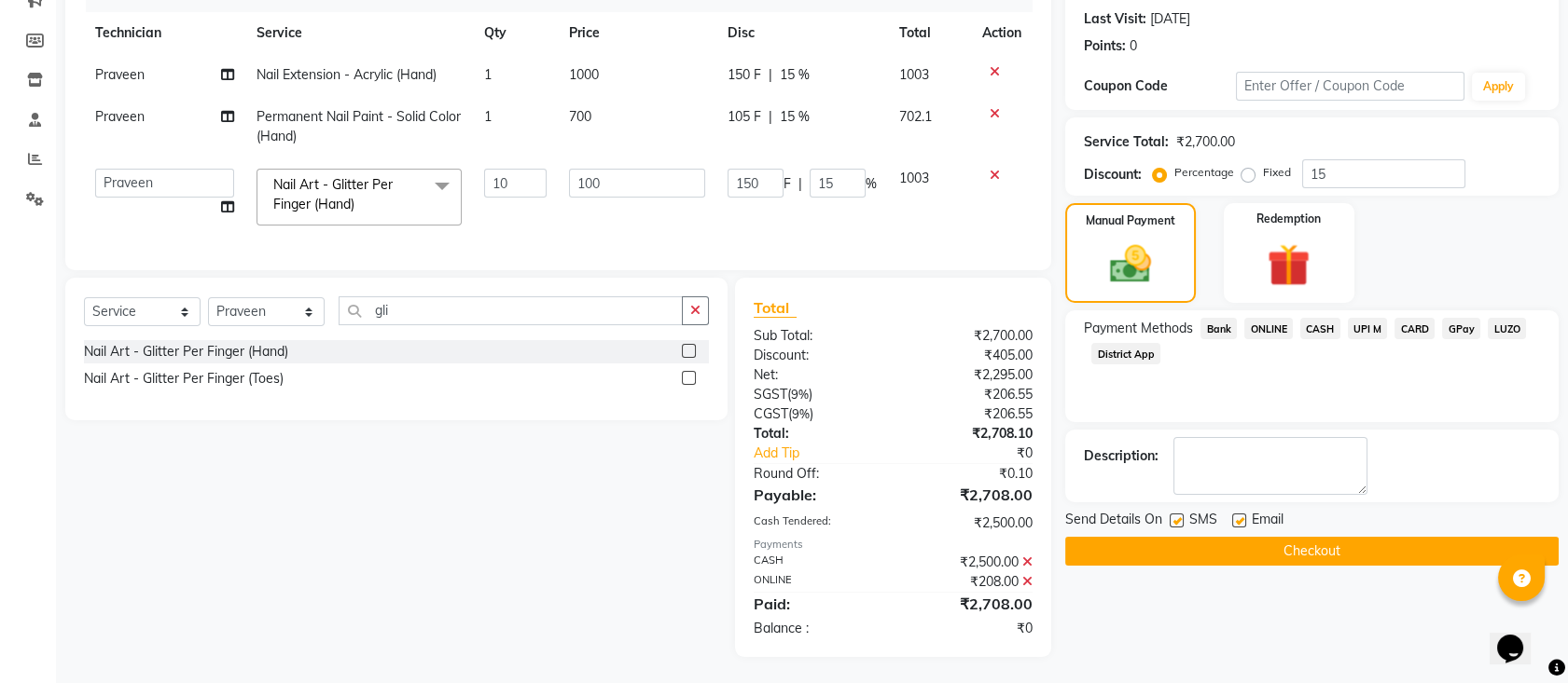
scroll to position [272, 0]
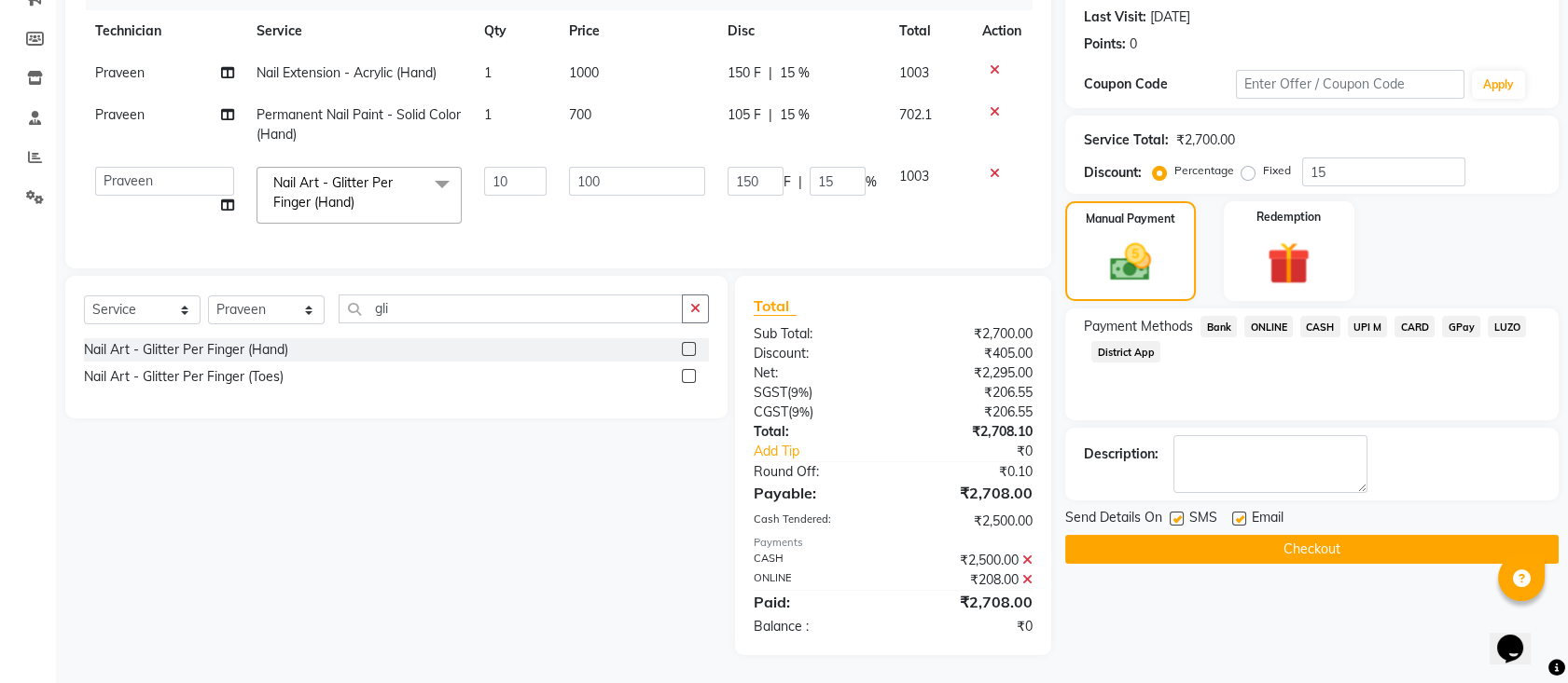
click at [1324, 535] on button "Checkout" at bounding box center [1311, 550] width 494 height 29
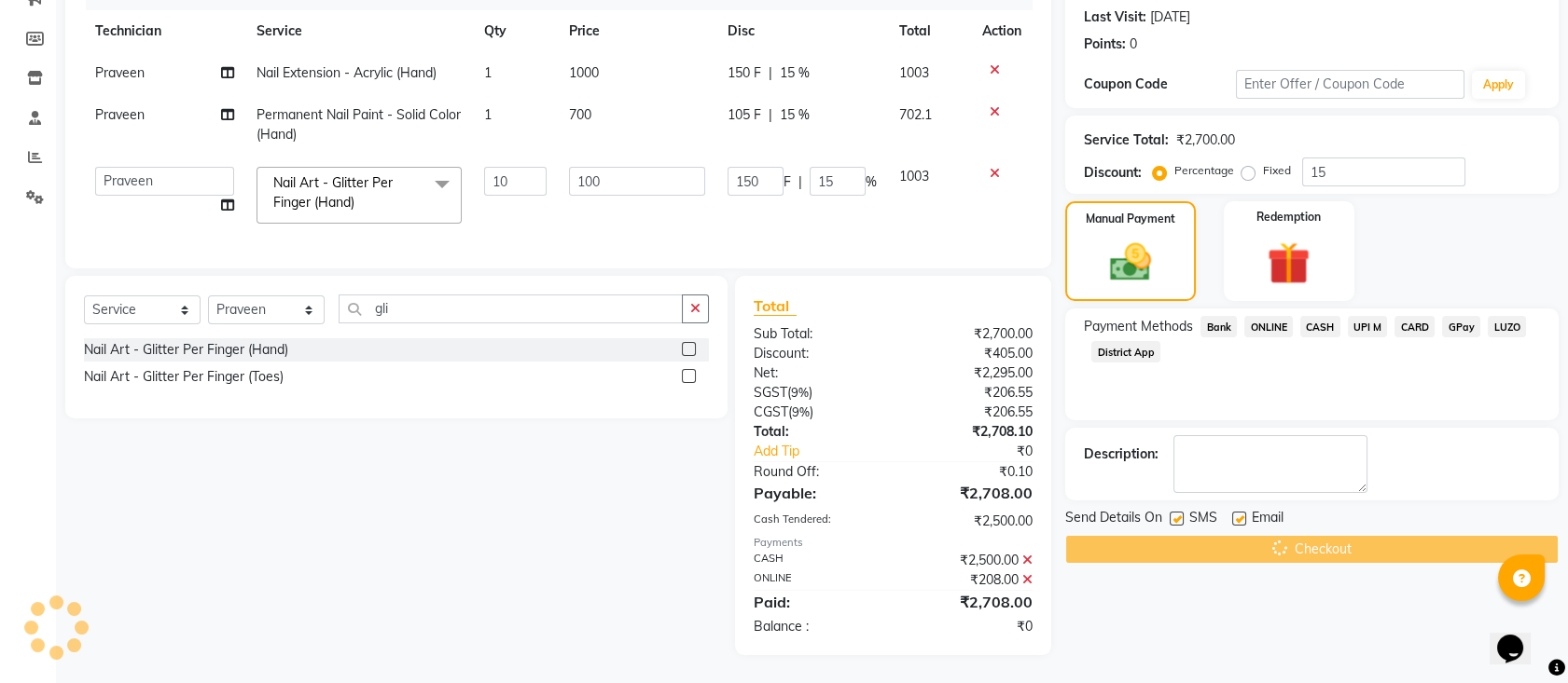
scroll to position [0, 0]
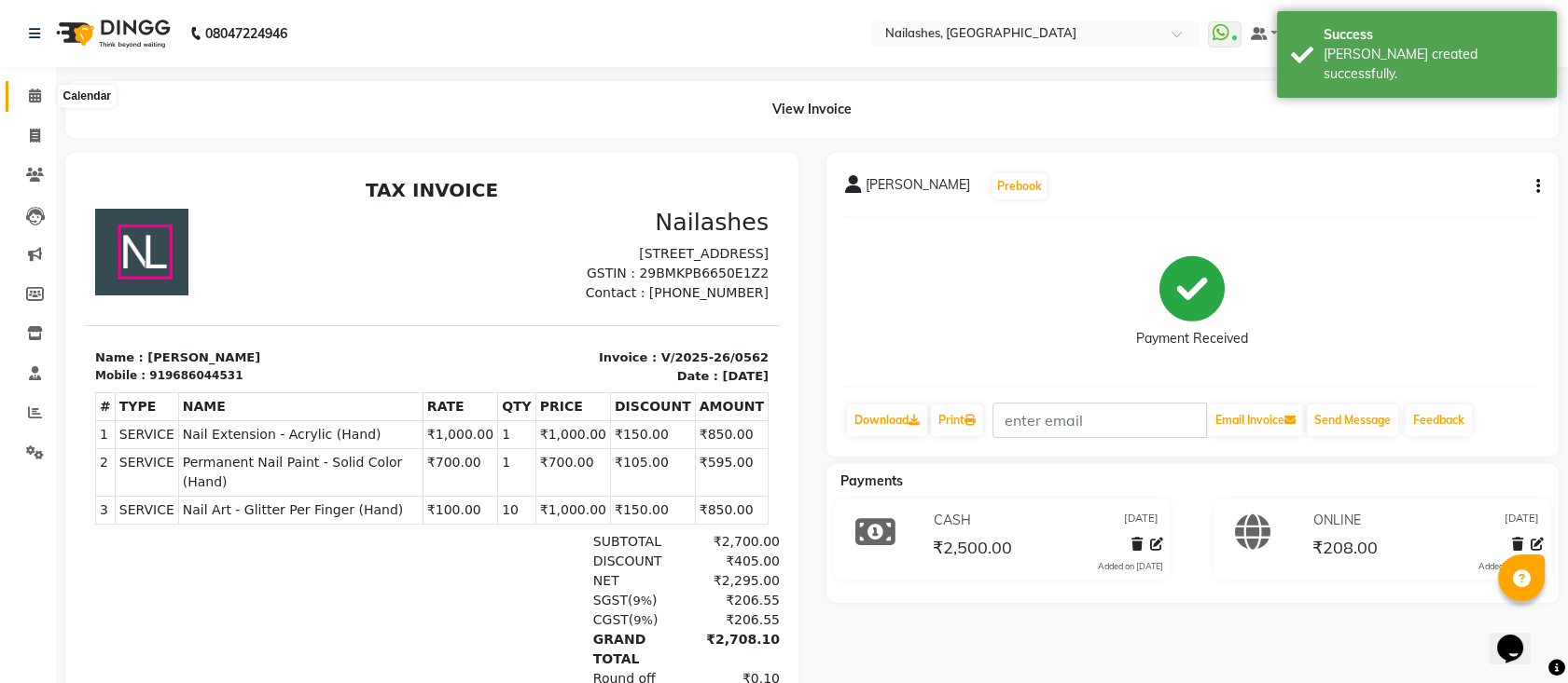
click at [32, 102] on icon at bounding box center [35, 95] width 12 height 14
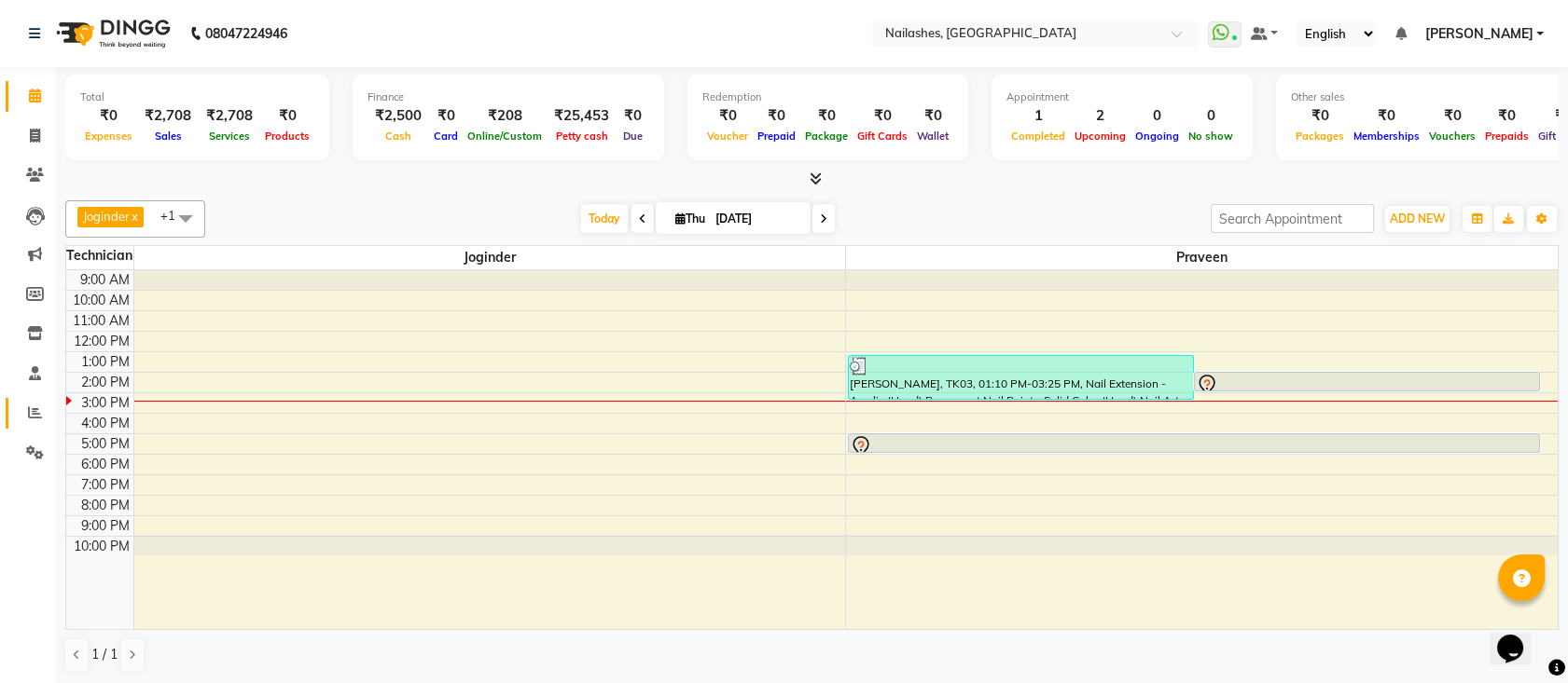
click at [10, 413] on link "Reports" at bounding box center [28, 414] width 45 height 31
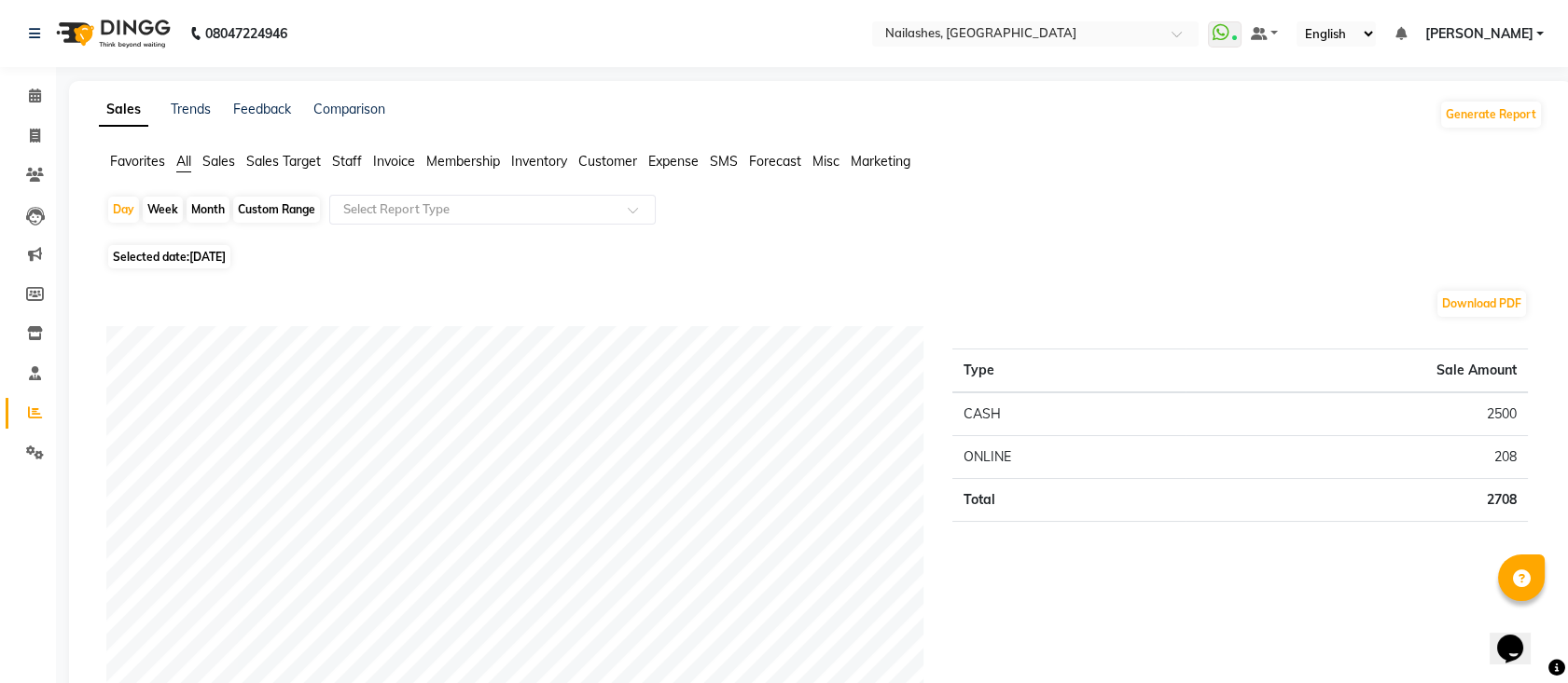
click at [309, 156] on span "Sales Target" at bounding box center [284, 162] width 75 height 17
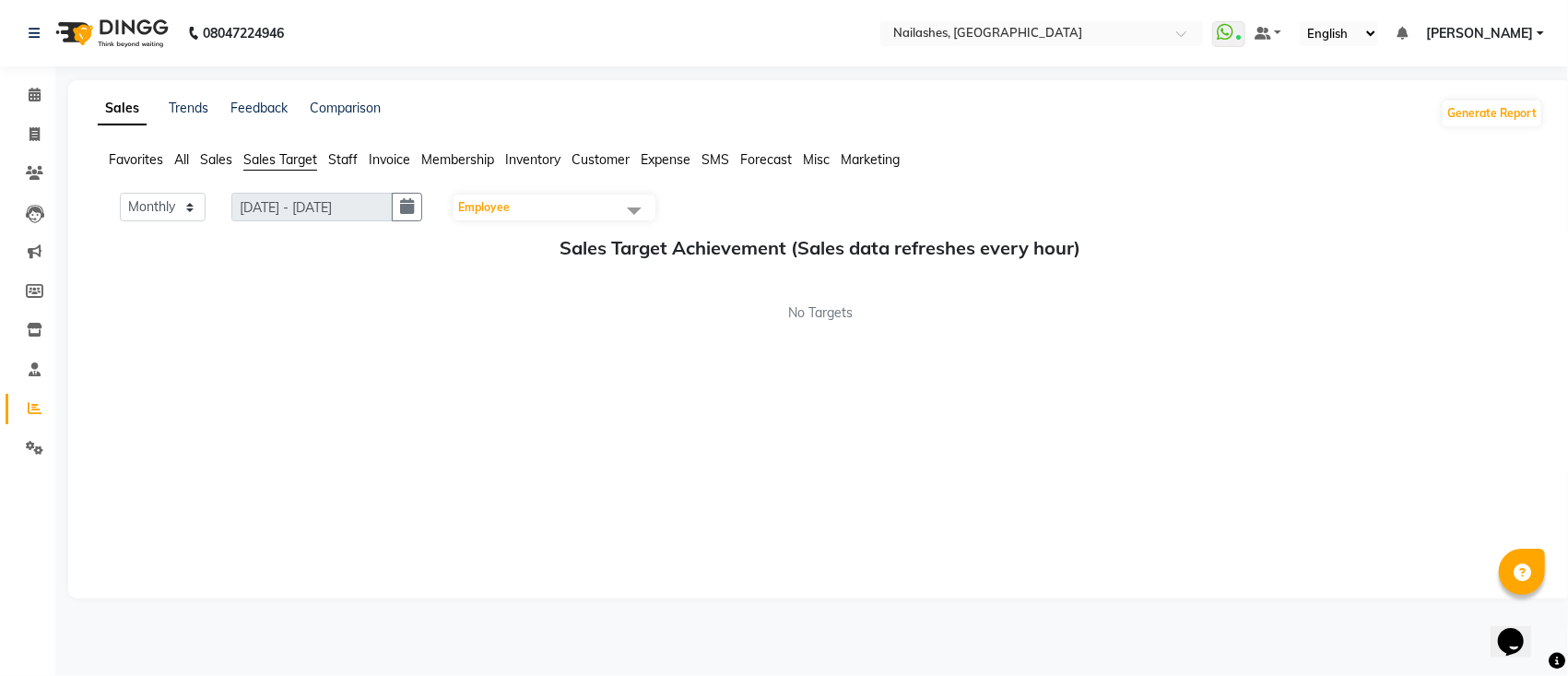
click at [337, 154] on span "Staff" at bounding box center [342, 160] width 29 height 17
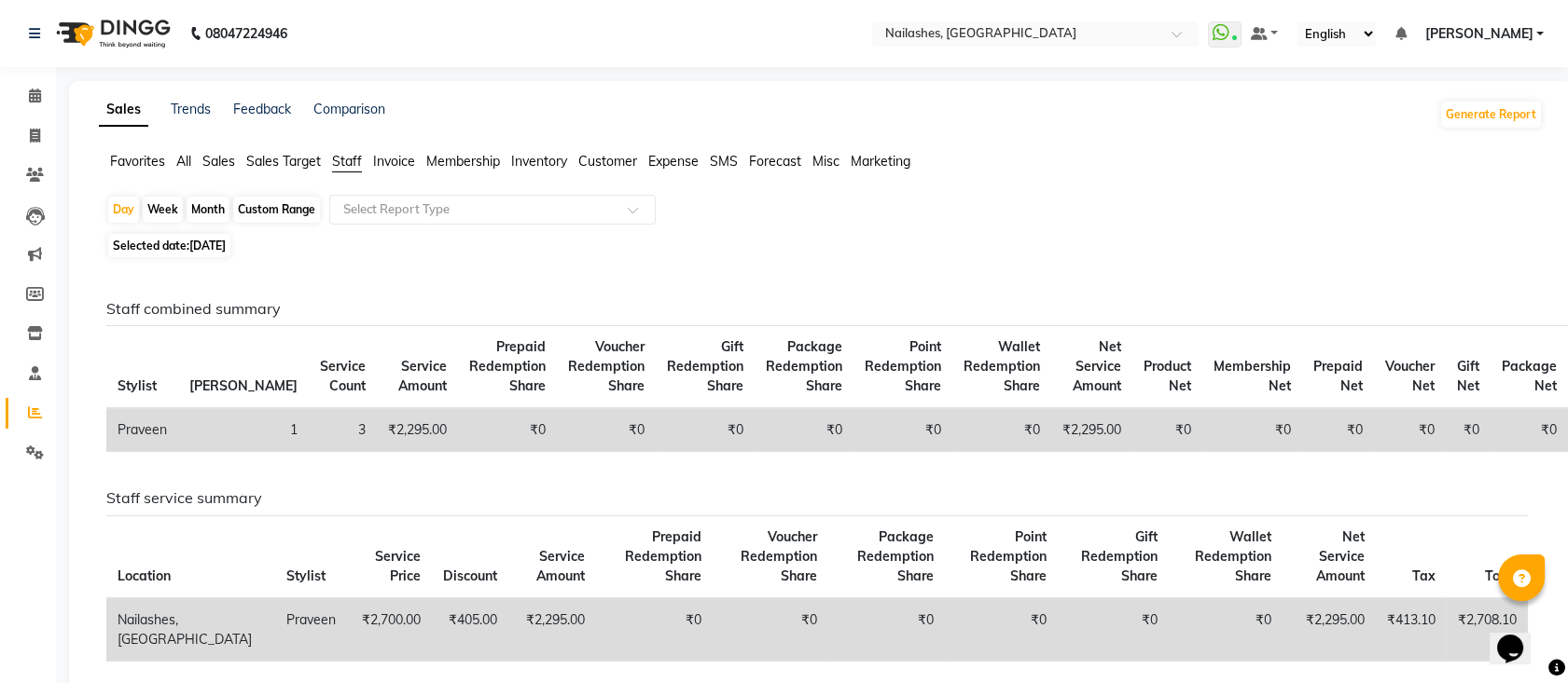
click at [0, 384] on li "Staff" at bounding box center [28, 375] width 56 height 40
click at [7, 384] on link "Staff" at bounding box center [28, 375] width 45 height 31
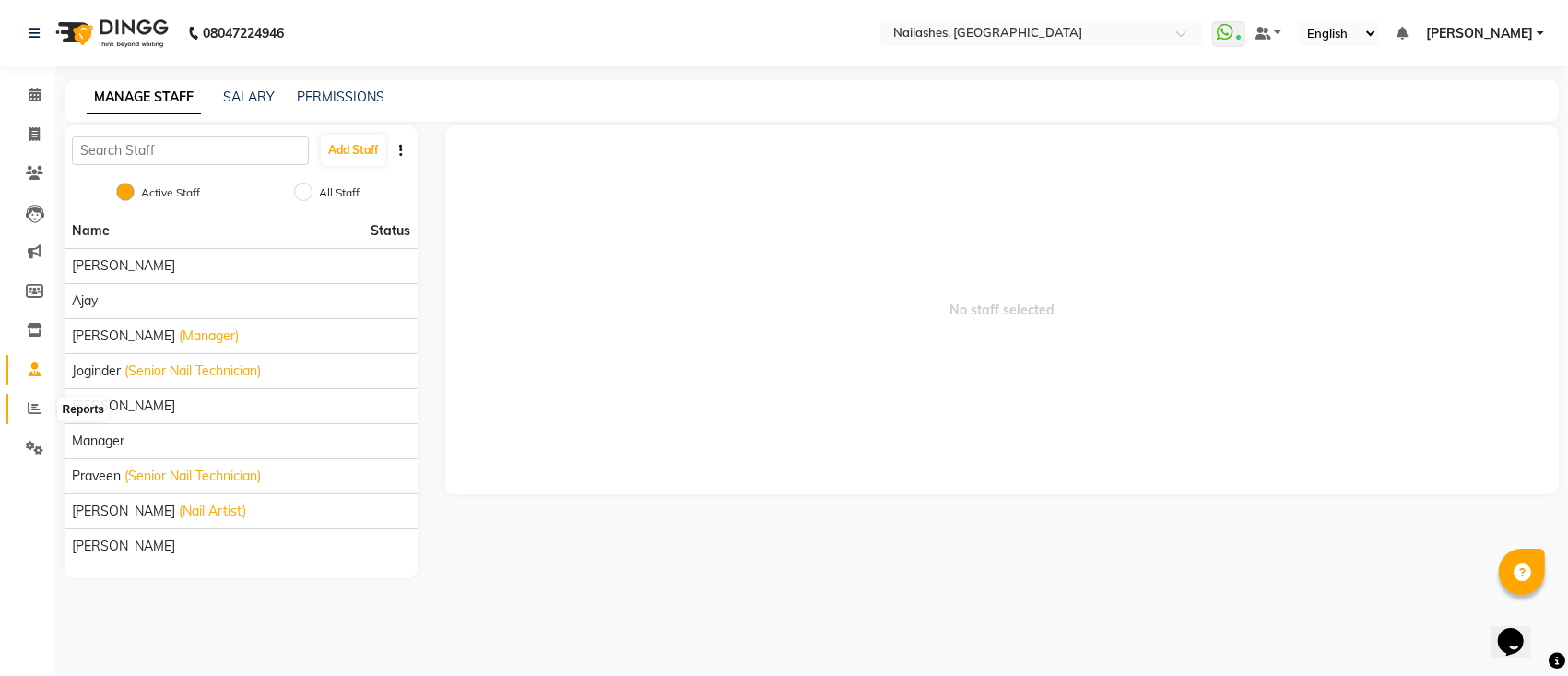
click at [21, 410] on span at bounding box center [34, 409] width 32 height 21
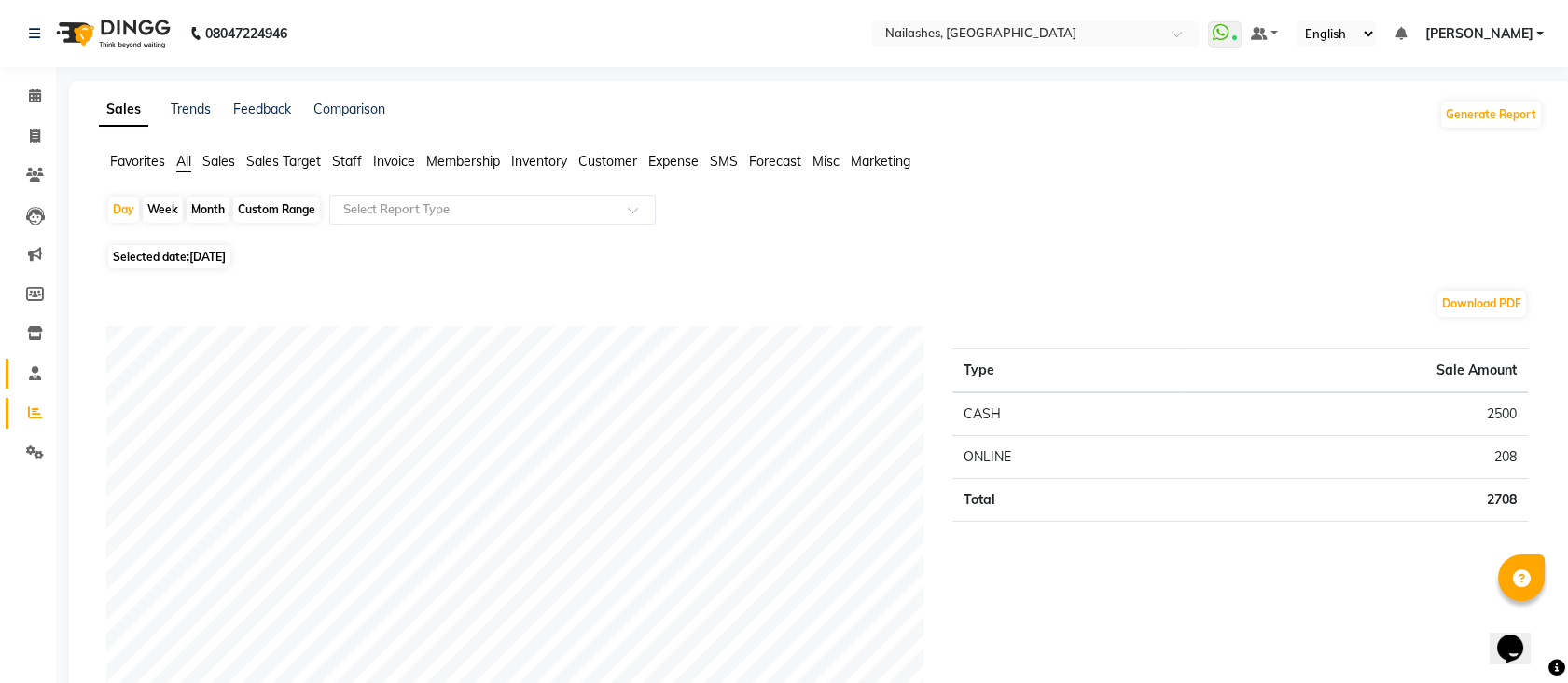
click at [47, 360] on link "Staff" at bounding box center [28, 375] width 45 height 31
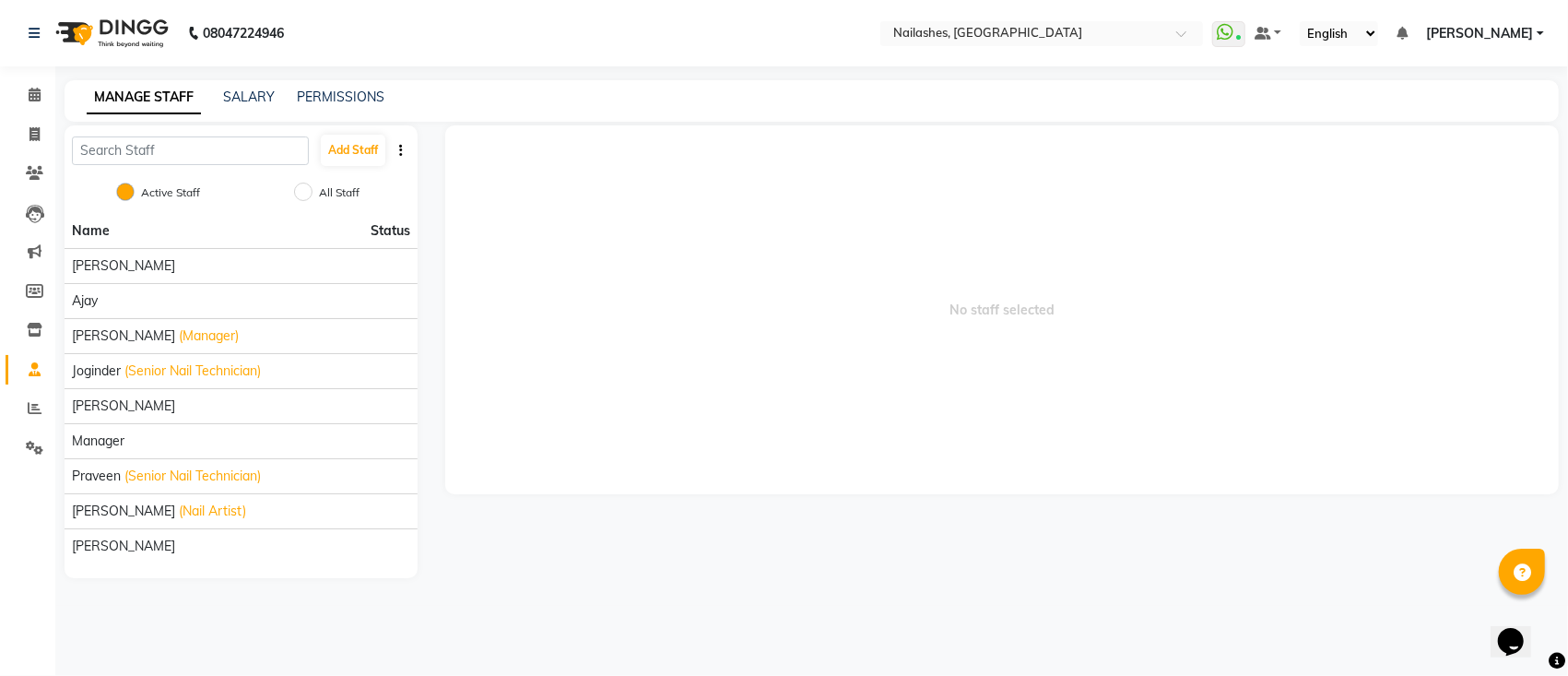
click at [55, 107] on main "MANAGE STAFF SALARY PERMISSIONS Add Staff Active Staff All Staff Name Status [P…" at bounding box center [811, 343] width 1513 height 526
click at [32, 95] on icon at bounding box center [34, 94] width 12 height 14
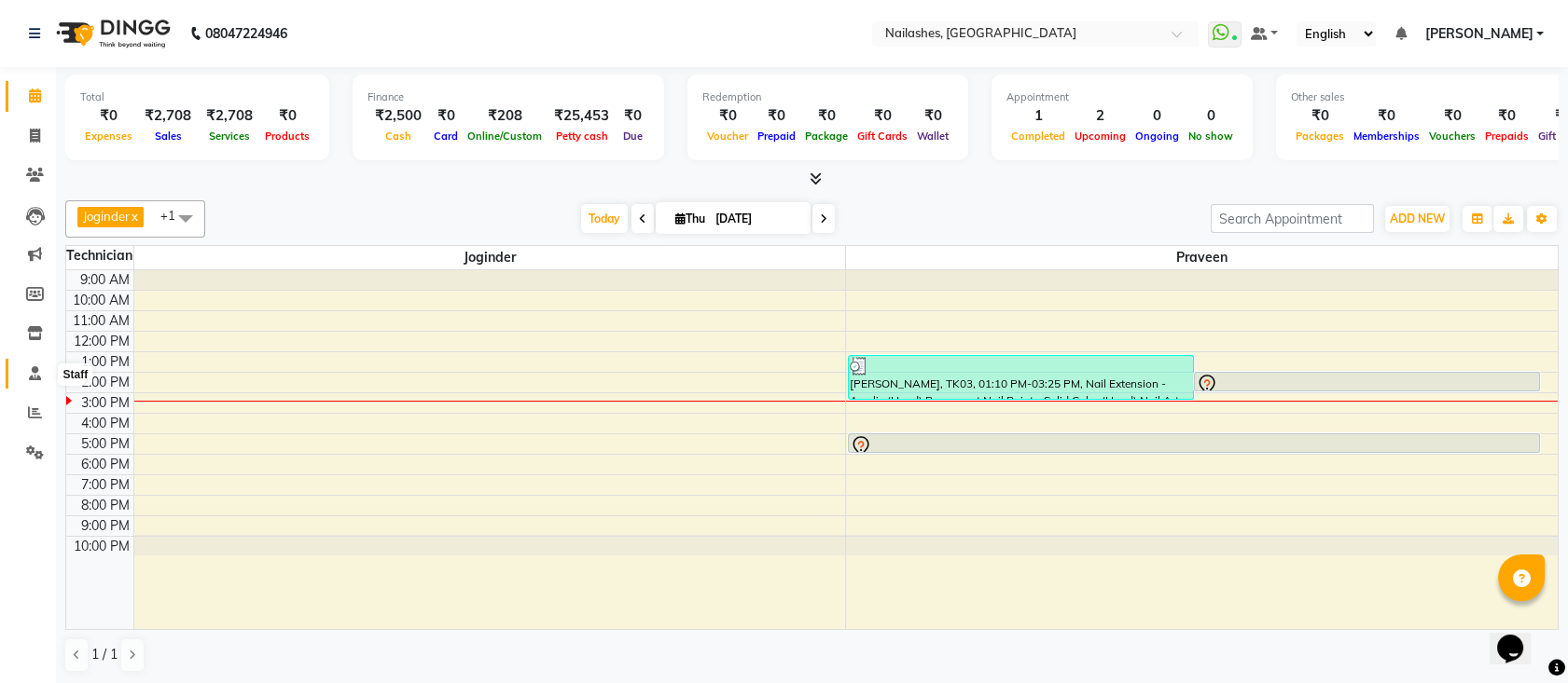
click at [35, 374] on icon at bounding box center [35, 373] width 12 height 14
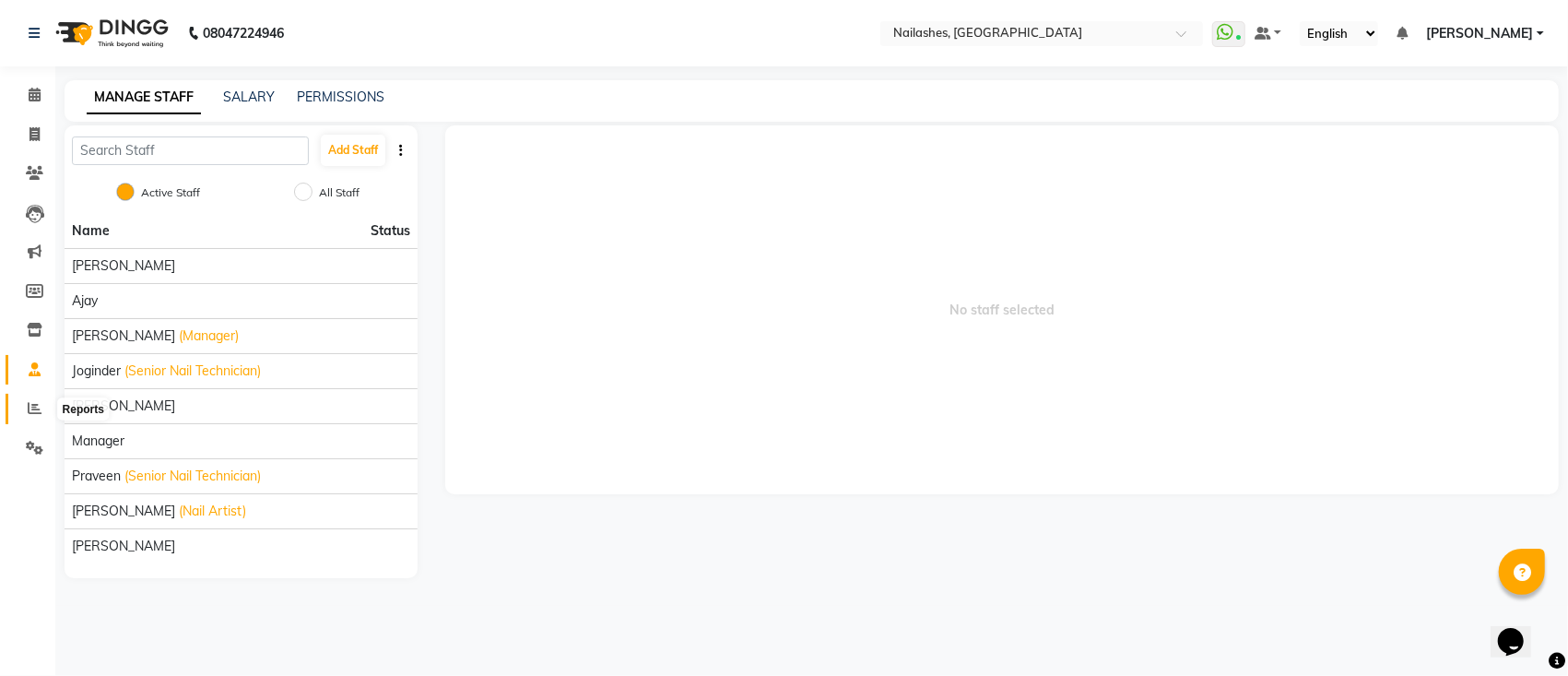
click at [44, 412] on span at bounding box center [34, 409] width 32 height 21
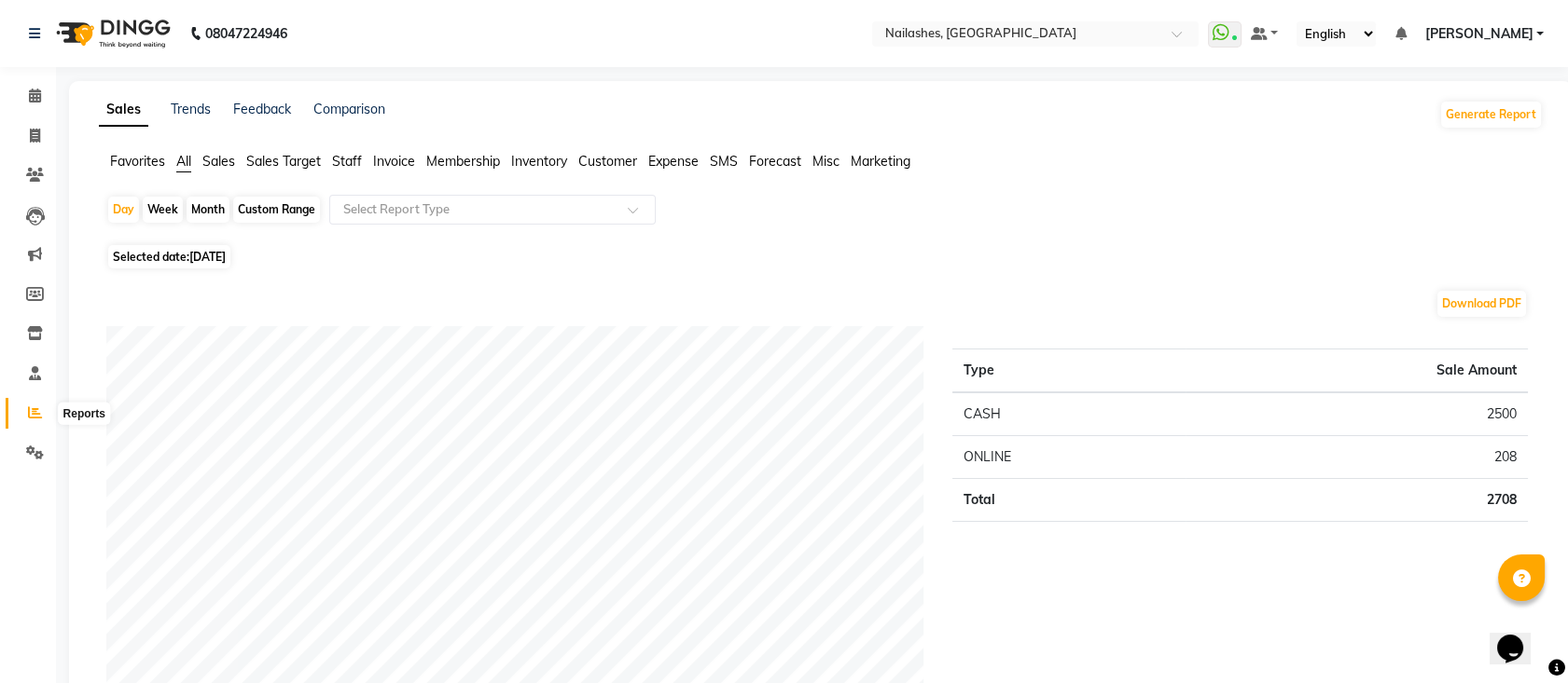
click at [40, 423] on span at bounding box center [35, 413] width 33 height 21
click at [37, 452] on icon at bounding box center [35, 452] width 17 height 14
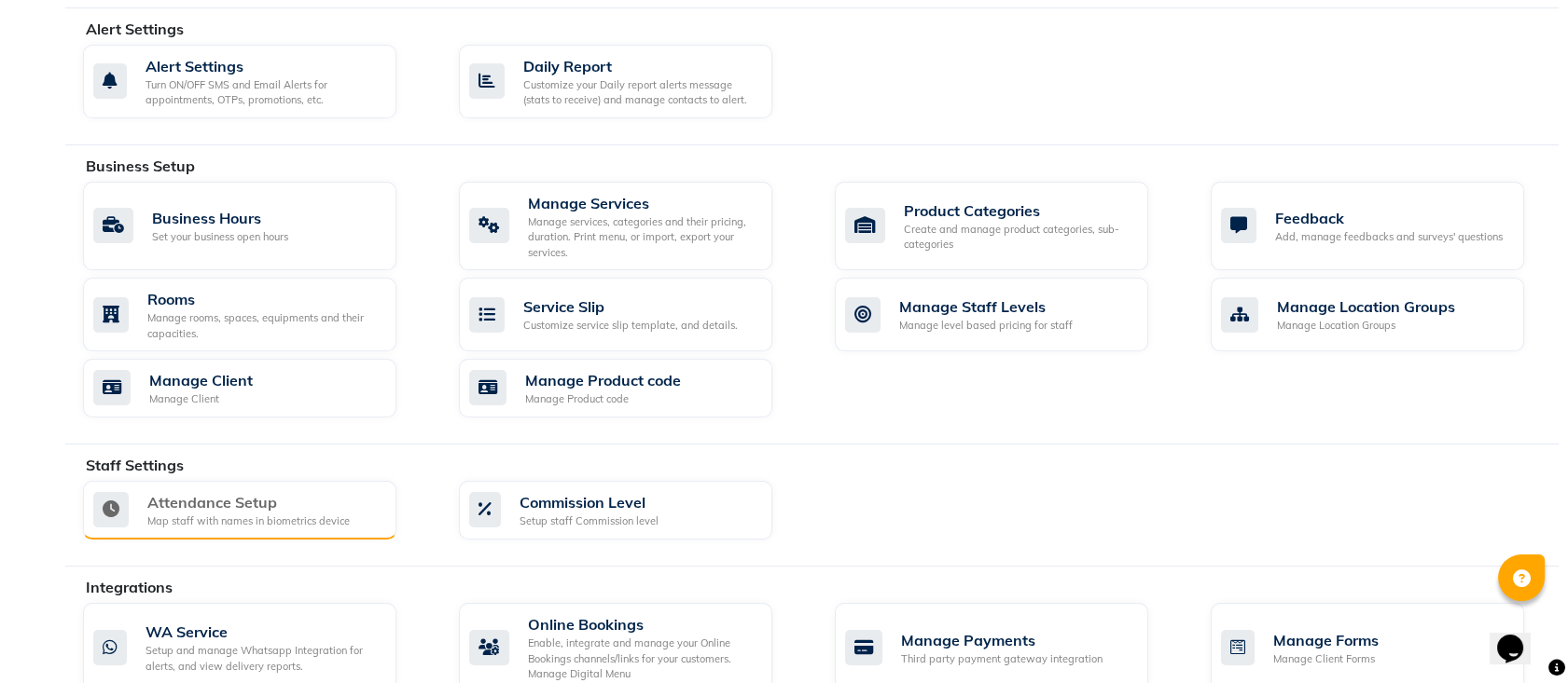
scroll to position [749, 0]
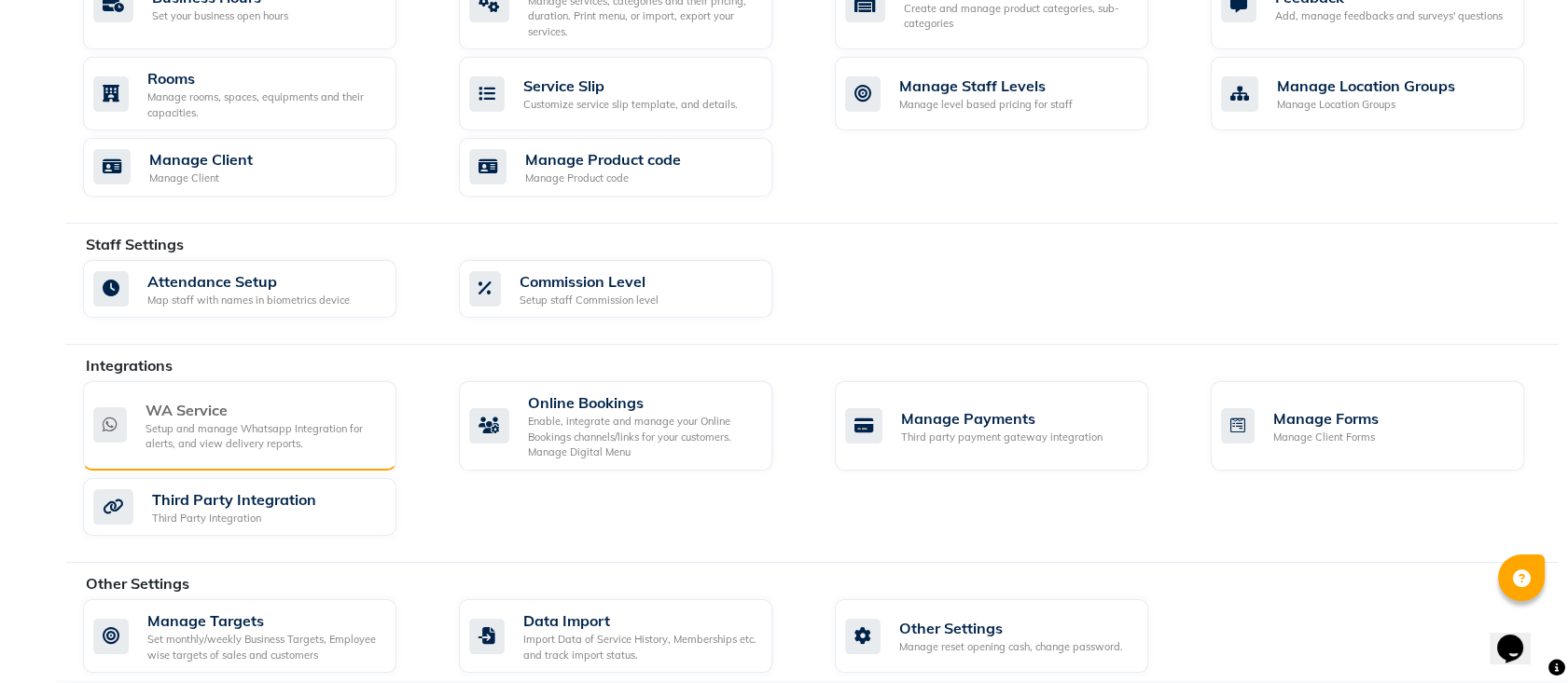
click at [294, 448] on div "Setup and manage Whatsapp Integration for alerts, and view delivery reports." at bounding box center [264, 437] width 236 height 31
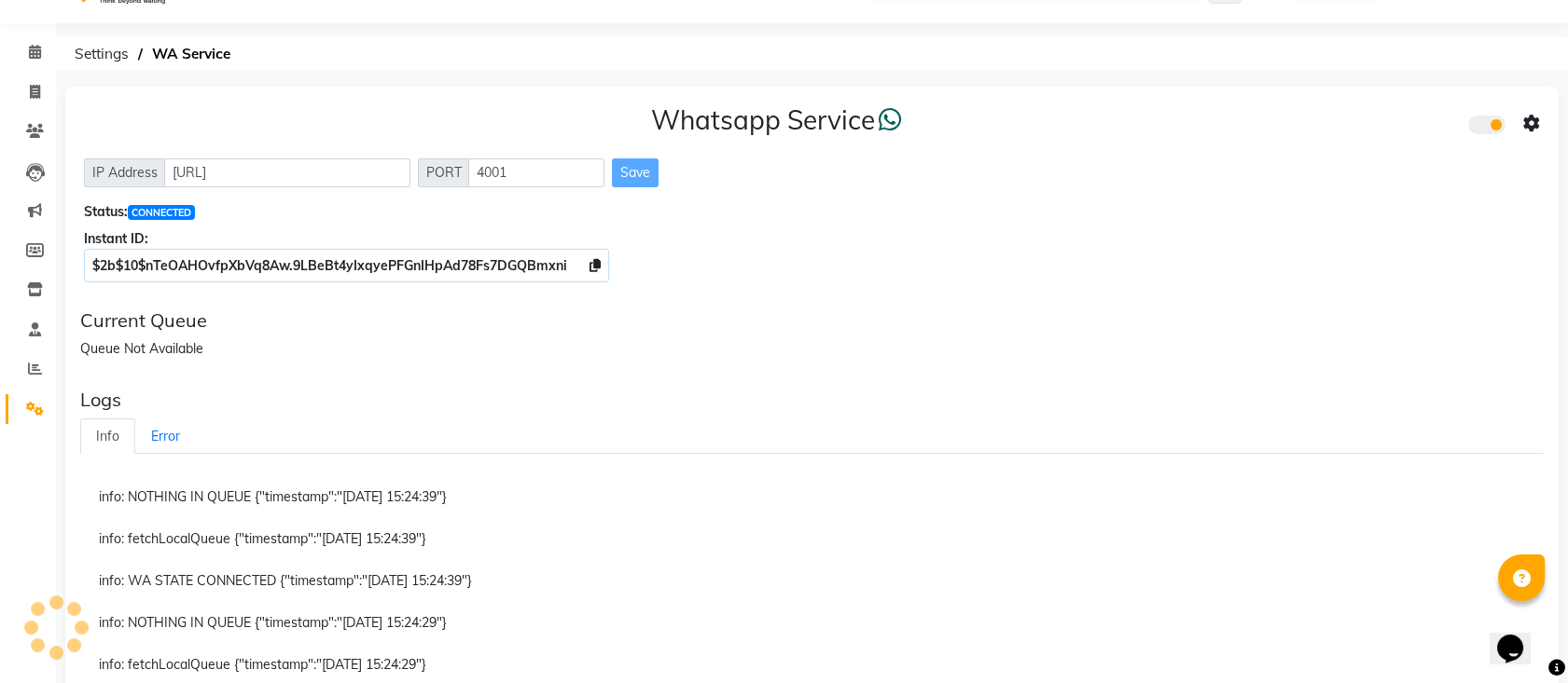
scroll to position [45, 0]
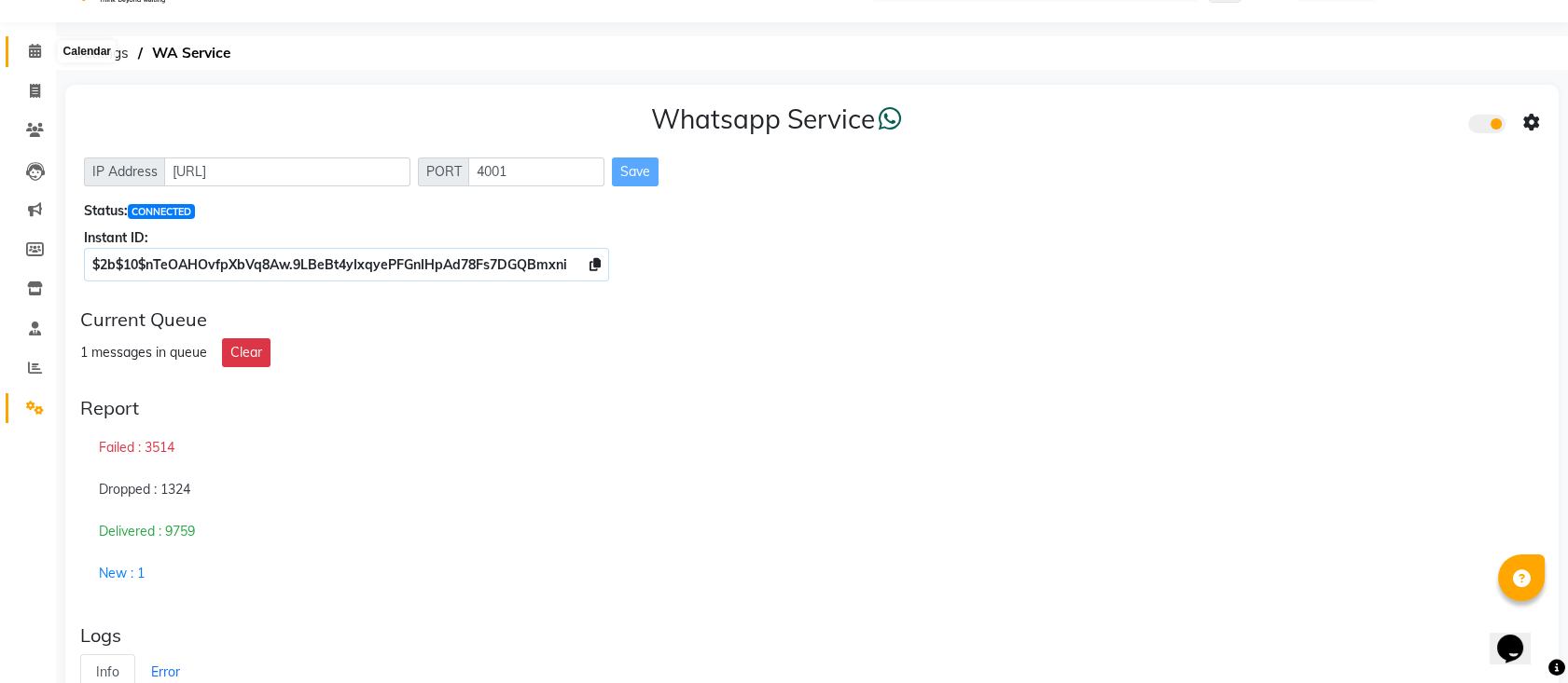
click at [36, 56] on icon at bounding box center [35, 51] width 12 height 14
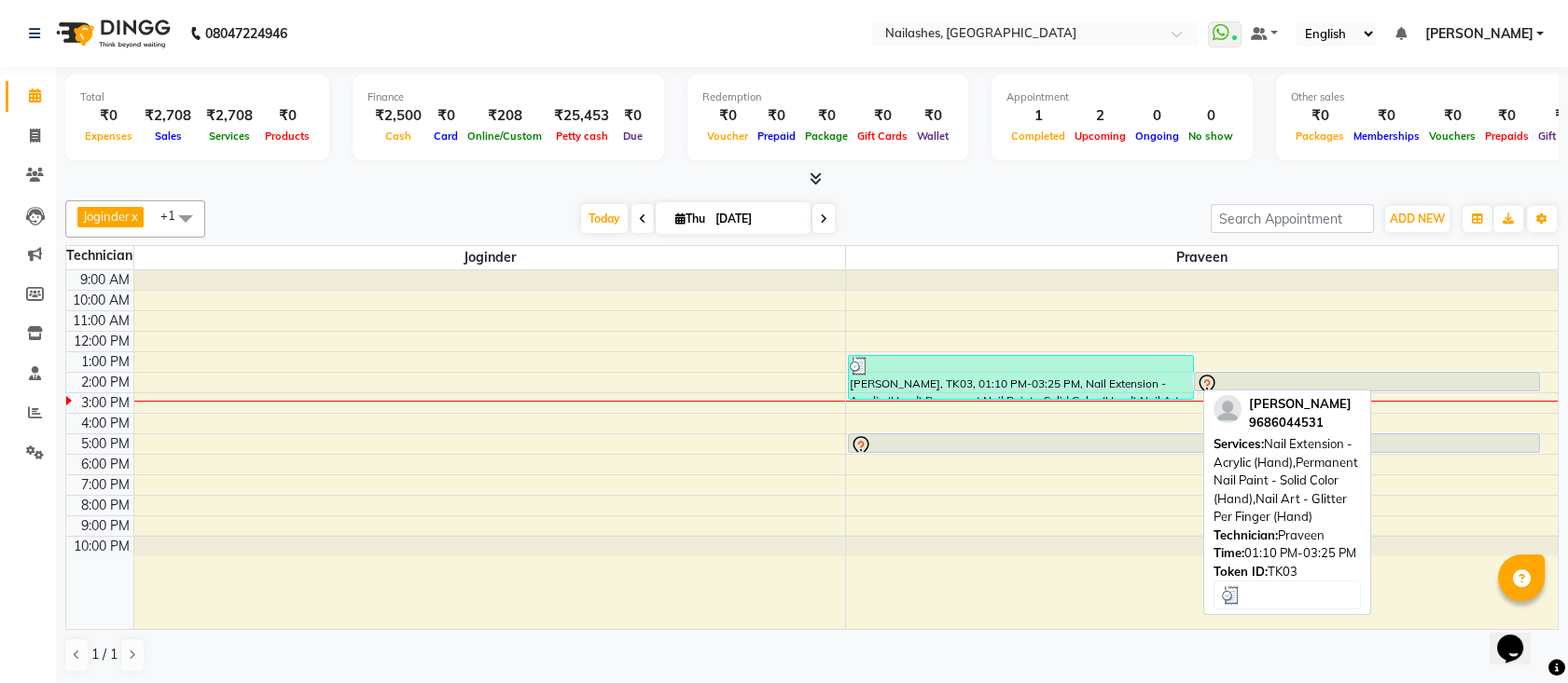
click at [879, 385] on div "[PERSON_NAME], TK03, 01:10 PM-03:25 PM, Nail Extension - Acrylic (Hand),Permane…" at bounding box center [1021, 377] width 344 height 43
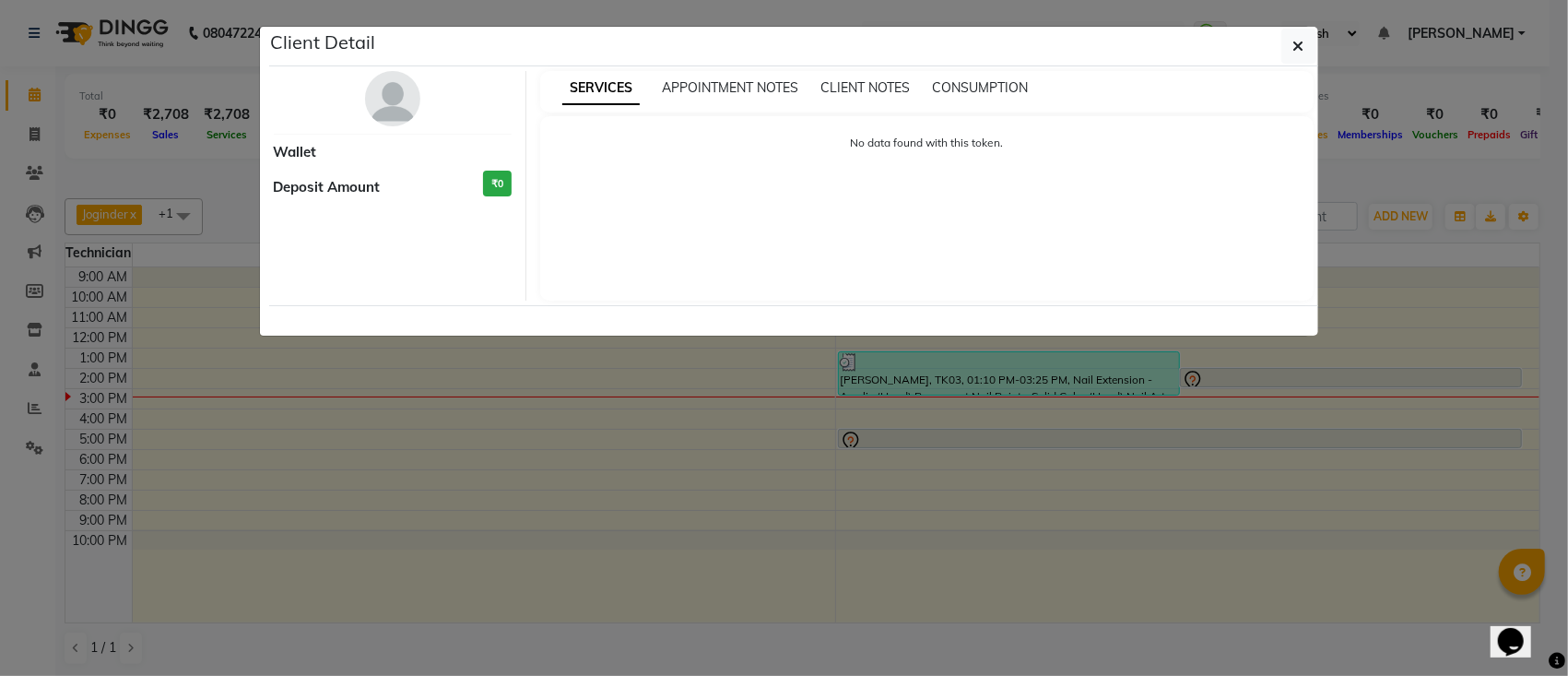
select select "3"
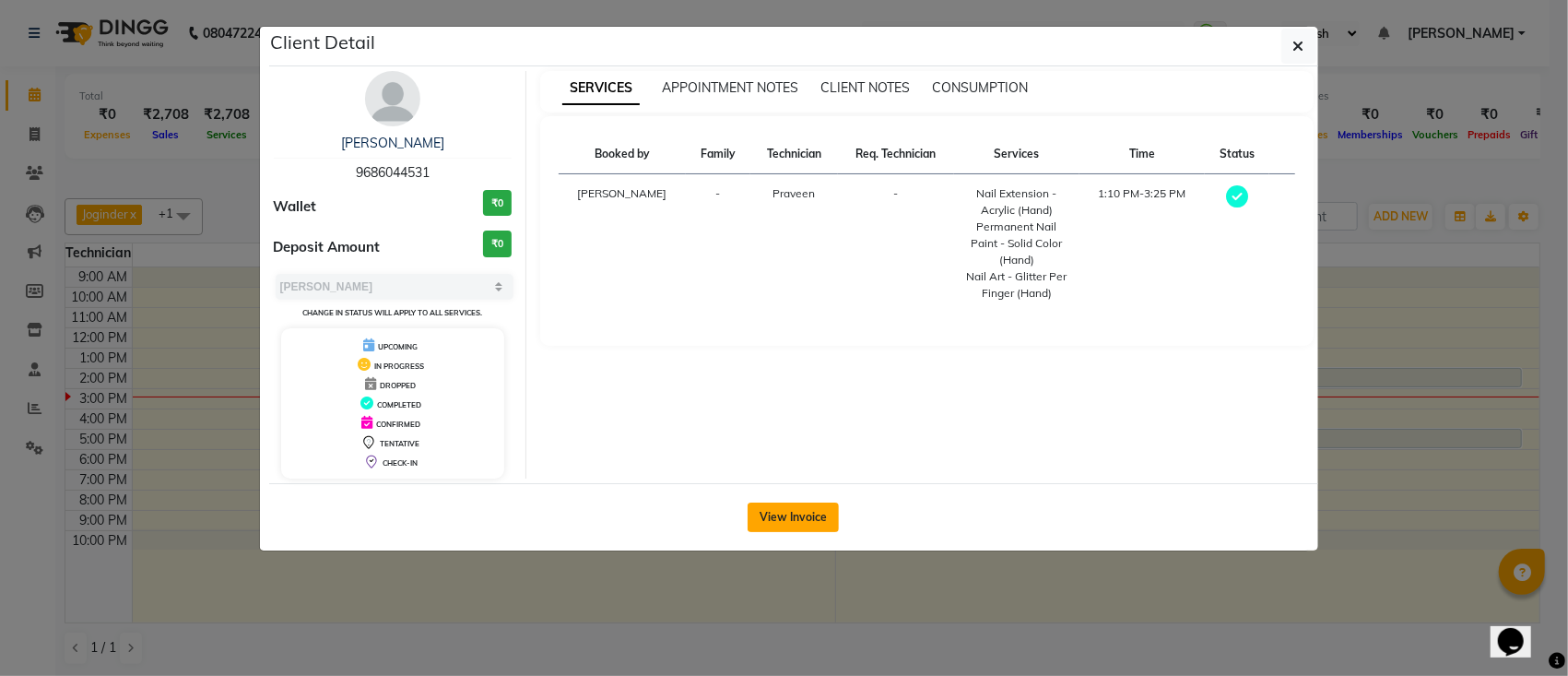
click at [807, 513] on button "View Invoice" at bounding box center [793, 517] width 91 height 29
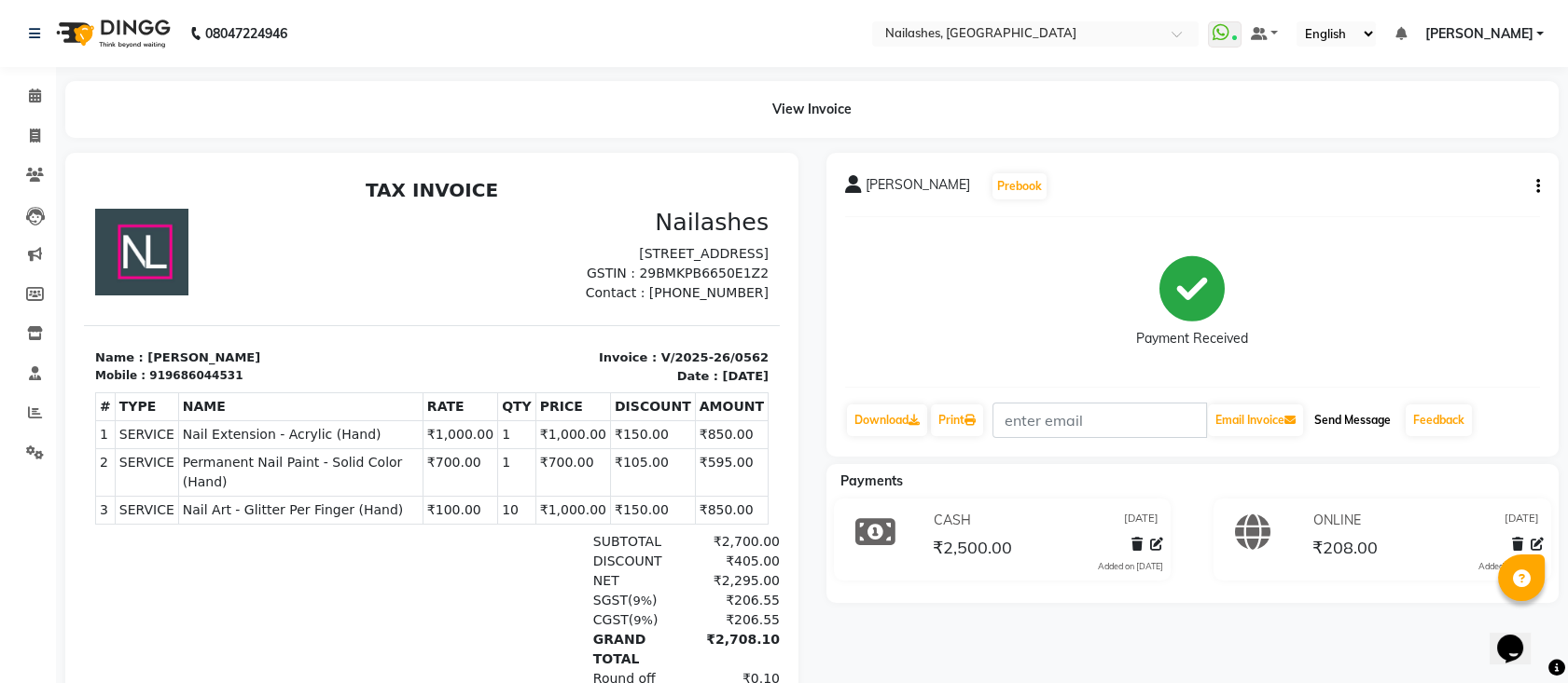
click at [1352, 414] on button "Send Message" at bounding box center [1351, 420] width 91 height 32
